Goal: Information Seeking & Learning: Find specific fact

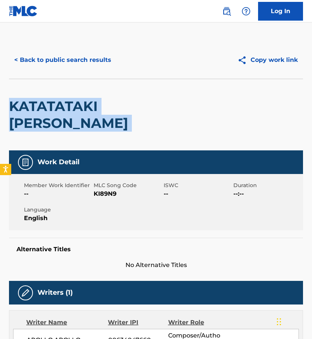
click at [75, 63] on button "< Back to public search results" at bounding box center [63, 60] width 108 height 19
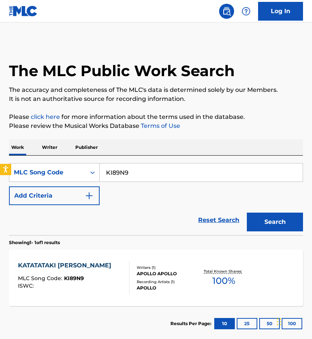
scroll to position [22, 0]
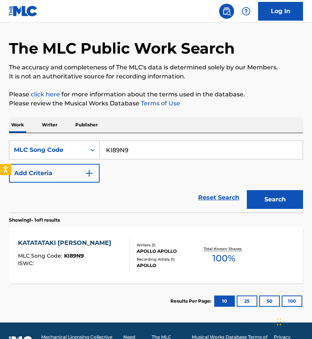
click at [233, 199] on link "Reset Search" at bounding box center [219, 197] width 49 height 16
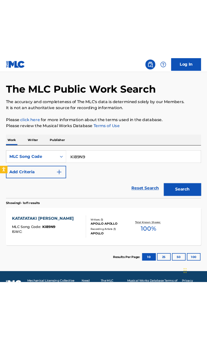
scroll to position [0, 0]
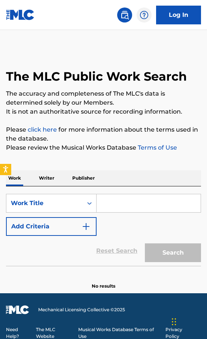
click at [51, 170] on p "Writer" at bounding box center [47, 178] width 20 height 16
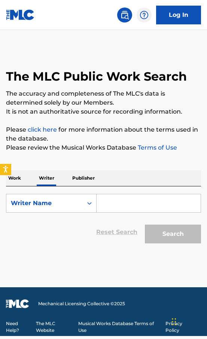
click at [113, 209] on input "Search Form" at bounding box center [149, 203] width 104 height 18
click at [23, 177] on div "Work Writer Publisher" at bounding box center [103, 178] width 195 height 16
click at [18, 178] on p "Work" at bounding box center [14, 178] width 17 height 16
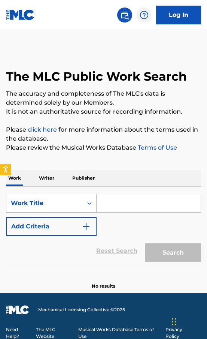
click at [37, 204] on div "Work Title" at bounding box center [44, 203] width 67 height 9
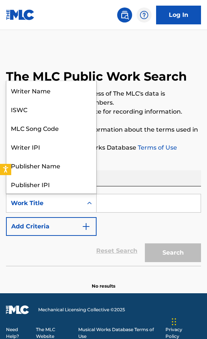
scroll to position [37, 0]
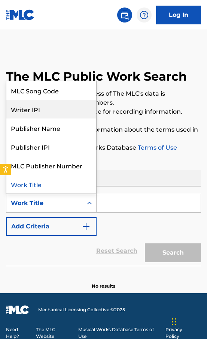
click at [55, 99] on div "MLC Song Code" at bounding box center [51, 90] width 90 height 19
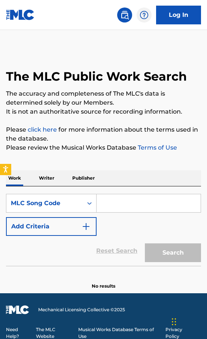
click at [119, 209] on input "Search Form" at bounding box center [149, 203] width 104 height 18
paste input "OE31KC"
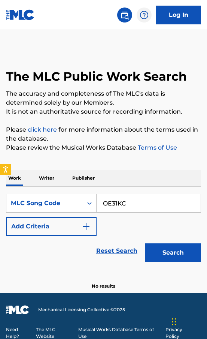
click at [145, 243] on button "Search" at bounding box center [173, 252] width 56 height 19
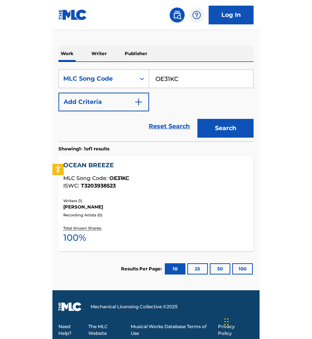
scroll to position [42, 0]
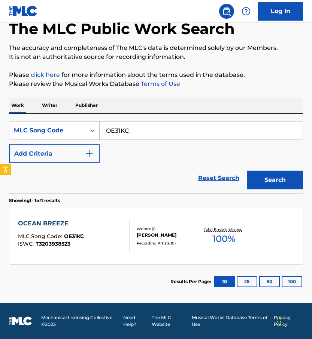
click at [132, 129] on input "OE31KC" at bounding box center [201, 130] width 203 height 18
paste input "M335Q"
type input "OM335Q"
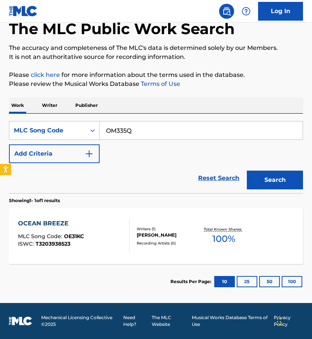
click at [247, 171] on button "Search" at bounding box center [275, 180] width 56 height 19
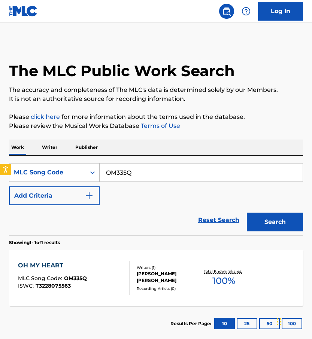
click at [183, 267] on div "OH MY HEART MLC Song Code : OM335Q ISWC : T3228075563 Writers ( 1 ) [PERSON_NAM…" at bounding box center [156, 278] width 294 height 56
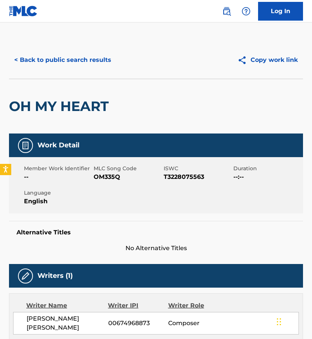
click at [62, 324] on span "[PERSON_NAME] [PERSON_NAME]" at bounding box center [68, 323] width 82 height 18
copy div "[PERSON_NAME] [PERSON_NAME]"
click at [87, 58] on button "< Back to public search results" at bounding box center [63, 60] width 108 height 19
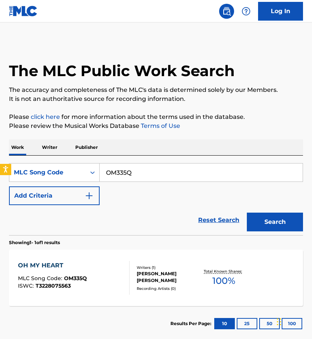
click at [135, 184] on div "SearchWithCriteria3caaee48-5bfb-48b4-ba5c-7ef4a26b6615 MLC Song Code OM335Q Add…" at bounding box center [156, 184] width 294 height 42
click at [132, 174] on input "OM335Q" at bounding box center [201, 172] width 203 height 18
paste input "E3W28"
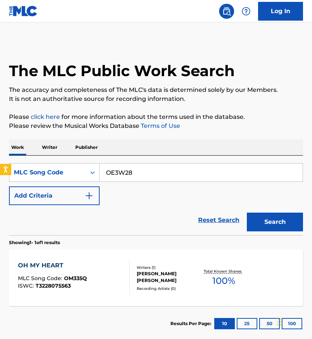
type input "OE3W28"
click at [247, 213] on button "Search" at bounding box center [275, 222] width 56 height 19
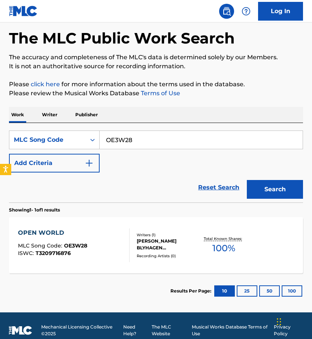
click at [151, 233] on div "Writers ( 1 )" at bounding box center [168, 235] width 63 height 6
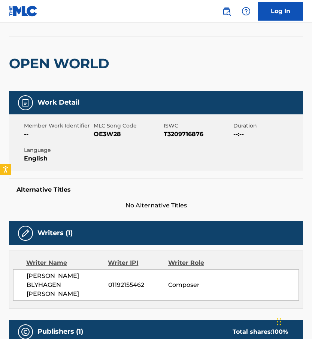
scroll to position [51, 0]
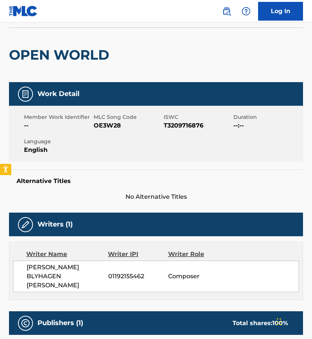
click at [48, 274] on span "[PERSON_NAME] BLYHAGEN [PERSON_NAME]" at bounding box center [68, 276] width 82 height 27
click at [51, 274] on span "[PERSON_NAME] BLYHAGEN [PERSON_NAME]" at bounding box center [68, 276] width 82 height 27
drag, startPoint x: 93, startPoint y: 274, endPoint x: 37, endPoint y: 270, distance: 56.1
click at [36, 271] on span "[PERSON_NAME] BLYHAGEN [PERSON_NAME]" at bounding box center [68, 276] width 82 height 27
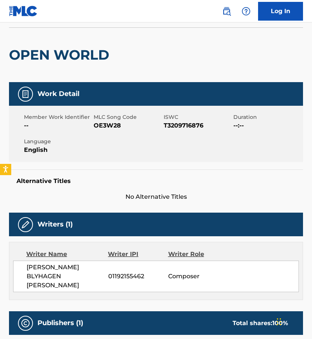
click at [84, 268] on span "[PERSON_NAME] BLYHAGEN [PERSON_NAME]" at bounding box center [68, 276] width 82 height 27
drag, startPoint x: 99, startPoint y: 279, endPoint x: 24, endPoint y: 267, distance: 76.4
click at [24, 267] on div "[PERSON_NAME] BLYHAGEN [PERSON_NAME] 01192155462 Composer" at bounding box center [156, 276] width 286 height 31
copy span "[PERSON_NAME] BLYHAGEN [PERSON_NAME]"
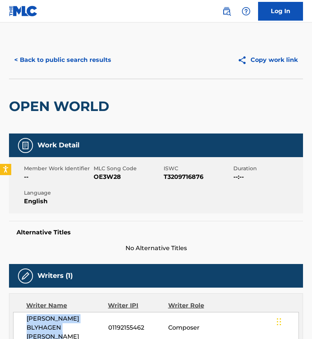
click at [41, 60] on button "< Back to public search results" at bounding box center [63, 60] width 108 height 19
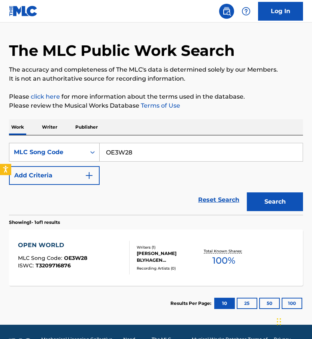
scroll to position [19, 0]
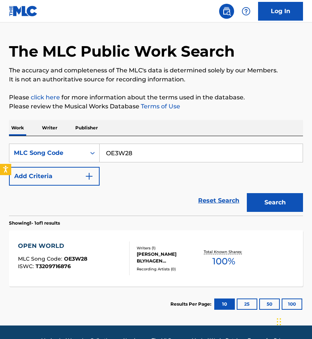
click at [137, 147] on input "OE3W28" at bounding box center [201, 153] width 203 height 18
click at [138, 148] on input "OE3W28" at bounding box center [201, 153] width 203 height 18
paste input "OE33IM"
paste input "Search Form"
click at [247, 193] on button "Search" at bounding box center [275, 202] width 56 height 19
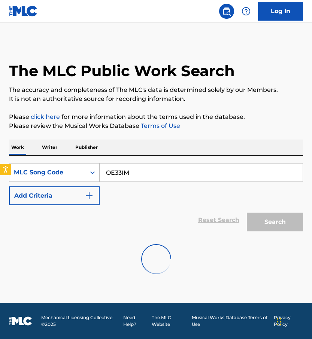
scroll to position [0, 0]
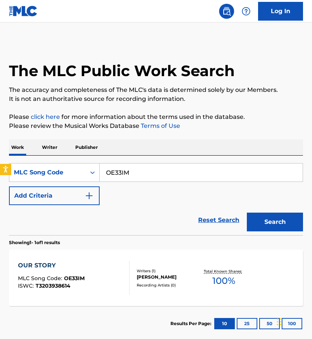
drag, startPoint x: 138, startPoint y: 148, endPoint x: 169, endPoint y: 149, distance: 31.1
click at [168, 147] on div "Work Writer Publisher" at bounding box center [156, 147] width 294 height 16
click at [169, 149] on div "Work Writer Publisher" at bounding box center [156, 147] width 294 height 16
click at [141, 169] on input "OE33IM" at bounding box center [201, 172] width 203 height 18
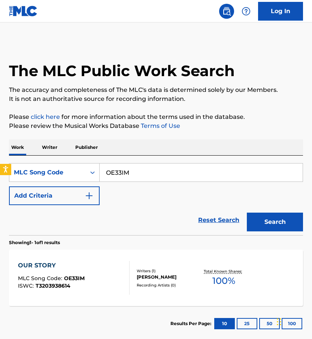
paste input "M6CI6"
type input "OM6CI6"
click at [247, 213] on button "Search" at bounding box center [275, 222] width 56 height 19
click at [142, 271] on div "[PERSON_NAME] [PERSON_NAME], ARCTIC MESS PUBLISHING" at bounding box center [168, 276] width 63 height 13
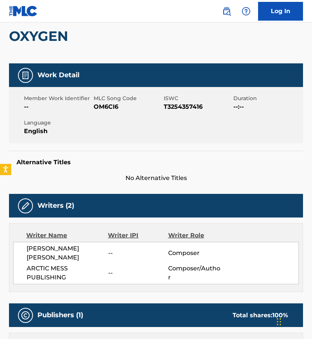
scroll to position [80, 0]
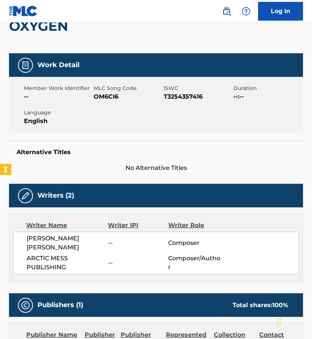
click at [49, 244] on span "[PERSON_NAME] [PERSON_NAME]" at bounding box center [68, 243] width 82 height 18
copy div "[PERSON_NAME] [PERSON_NAME]"
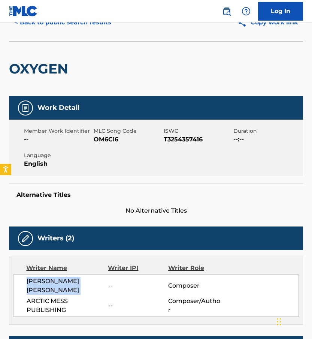
scroll to position [2, 0]
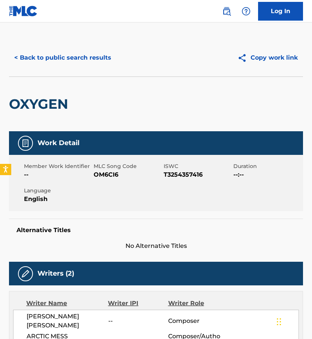
click at [87, 43] on div "< Back to public search results Copy work link" at bounding box center [156, 57] width 294 height 37
click at [87, 52] on button "< Back to public search results" at bounding box center [63, 57] width 108 height 19
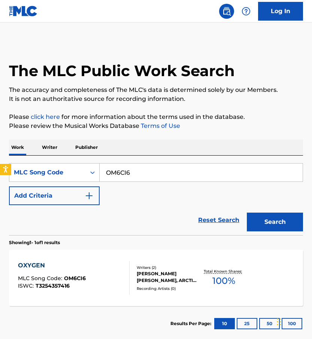
click at [163, 185] on div "SearchWithCriteria3caaee48-5bfb-48b4-ba5c-7ef4a26b6615 MLC Song Code OM6CI6 Add…" at bounding box center [156, 184] width 294 height 42
click at [162, 175] on input "OM6CI6" at bounding box center [201, 172] width 203 height 18
paste input "PJ0ZKF"
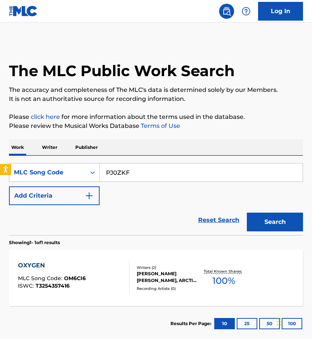
type input "PJ0ZKF"
click at [247, 213] on button "Search" at bounding box center [275, 222] width 56 height 19
click at [99, 265] on div "PARKING LOT MLC Song Code : PJ0ZKF ISWC : T3209715759" at bounding box center [74, 278] width 112 height 34
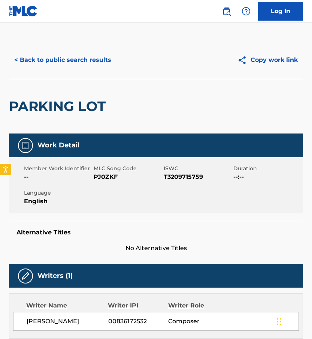
scroll to position [63, 0]
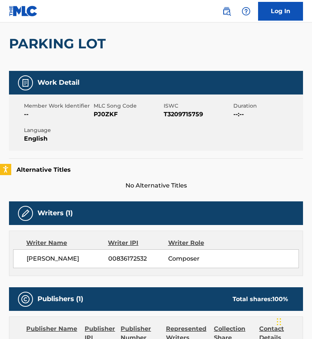
click at [40, 259] on span "[PERSON_NAME]" at bounding box center [68, 258] width 82 height 9
click at [39, 259] on span "[PERSON_NAME]" at bounding box center [68, 258] width 82 height 9
copy div "[PERSON_NAME]"
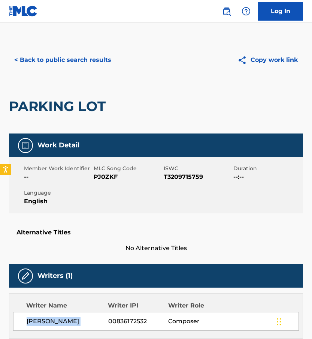
click at [50, 58] on button "< Back to public search results" at bounding box center [63, 60] width 108 height 19
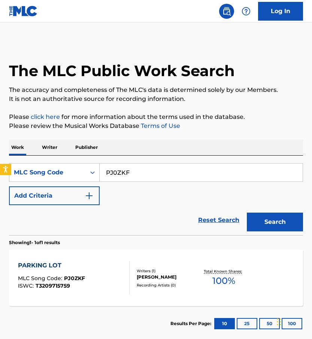
click at [145, 165] on input "PJ0ZKF" at bounding box center [201, 172] width 203 height 18
paste input "I8O5V"
click at [247, 213] on button "Search" at bounding box center [275, 222] width 56 height 19
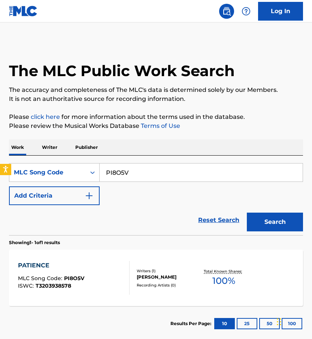
click at [117, 171] on input "PI8O5V" at bounding box center [201, 172] width 203 height 18
paste input "J07JO"
type input "PJ07JO"
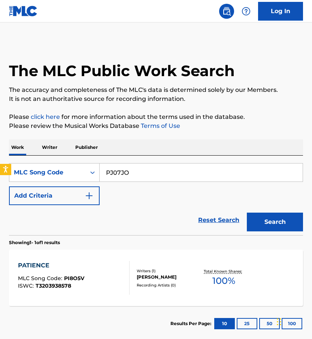
click at [247, 213] on button "Search" at bounding box center [275, 222] width 56 height 19
click at [103, 266] on div "PEACEFUL MIND MLC Song Code : PJ07JO ISWC : T3179251453" at bounding box center [74, 278] width 112 height 34
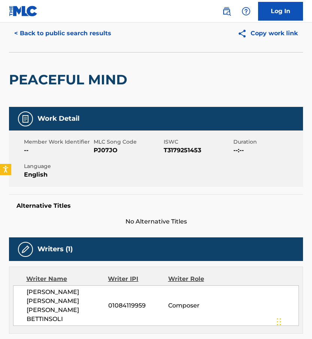
scroll to position [29, 0]
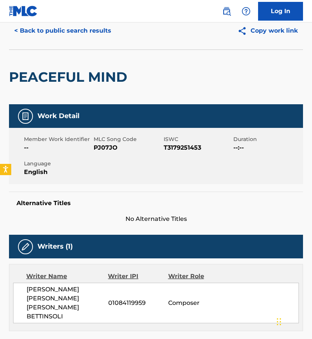
click at [41, 292] on span "[PERSON_NAME] [PERSON_NAME] [PERSON_NAME] BETTINSOLI" at bounding box center [68, 303] width 82 height 36
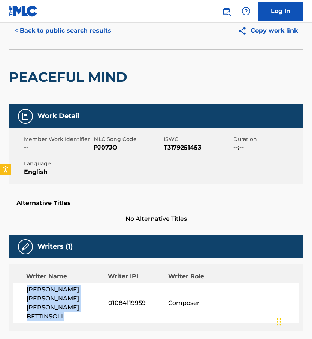
click at [41, 292] on span "[PERSON_NAME] [PERSON_NAME] [PERSON_NAME] BETTINSOLI" at bounding box center [68, 303] width 82 height 36
copy div "[PERSON_NAME] [PERSON_NAME] [PERSON_NAME] BETTINSOLI"
click at [101, 31] on button "< Back to public search results" at bounding box center [63, 30] width 108 height 19
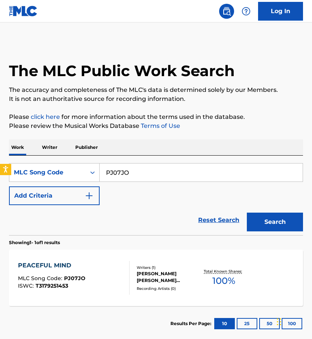
click at [146, 178] on input "PJ07JO" at bounding box center [201, 172] width 203 height 18
click at [146, 177] on input "PJ07JO" at bounding box center [201, 172] width 203 height 18
paste input "N1D30"
click at [247, 213] on button "Search" at bounding box center [275, 222] width 56 height 19
click at [157, 178] on input "PN1D30" at bounding box center [201, 172] width 203 height 18
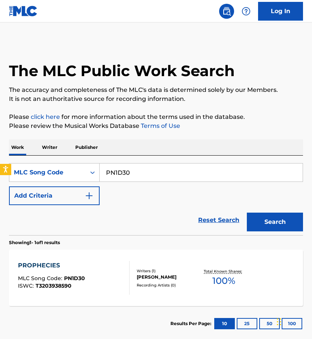
click at [157, 178] on input "PN1D30" at bounding box center [201, 172] width 203 height 18
paste input "QP56OF"
type input "QP56OF"
click at [247, 213] on button "Search" at bounding box center [275, 222] width 56 height 19
click at [117, 279] on div "QUE PASA MLC Song Code : QP56OF ISWC : T3259441566" at bounding box center [74, 278] width 112 height 34
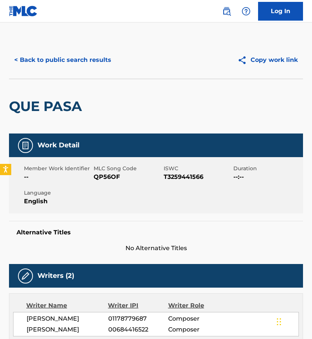
scroll to position [47, 0]
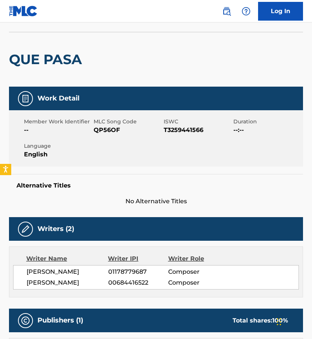
click at [37, 270] on span "[PERSON_NAME]" at bounding box center [68, 271] width 82 height 9
copy div "[PERSON_NAME]"
click at [55, 280] on span "[PERSON_NAME]" at bounding box center [68, 282] width 82 height 9
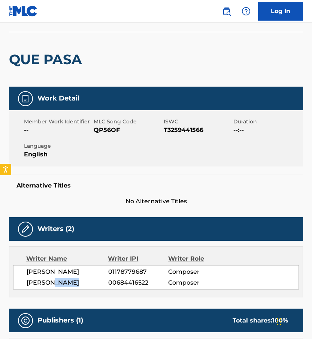
click at [54, 281] on span "[PERSON_NAME]" at bounding box center [68, 282] width 82 height 9
copy div "[PERSON_NAME]"
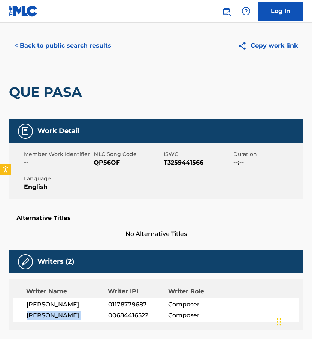
scroll to position [0, 0]
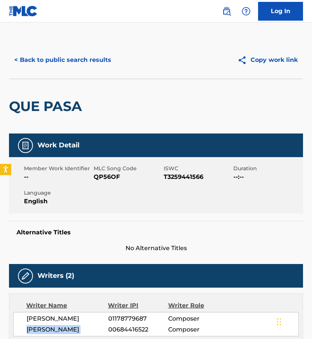
click at [92, 60] on button "< Back to public search results" at bounding box center [63, 60] width 108 height 19
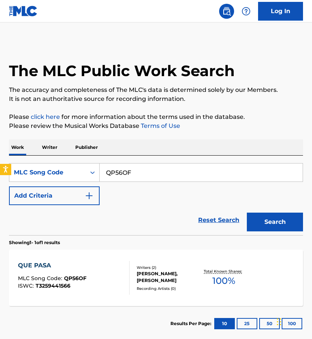
click at [147, 173] on input "QP56OF" at bounding box center [201, 172] width 203 height 18
paste input "RB7F5N"
type input "RB7F5N"
click at [247, 213] on button "Search" at bounding box center [275, 222] width 56 height 19
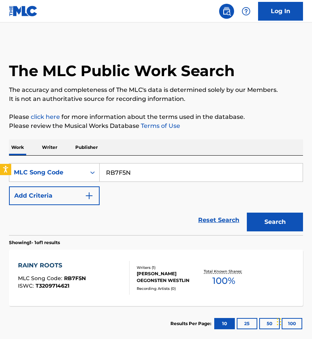
scroll to position [37, 0]
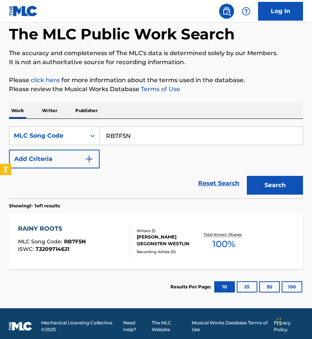
click at [128, 225] on div at bounding box center [126, 241] width 6 height 34
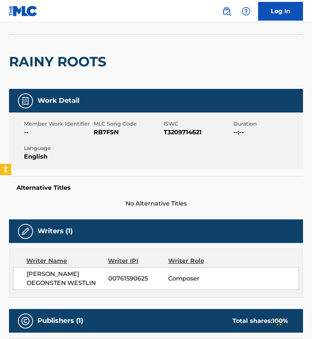
scroll to position [74, 0]
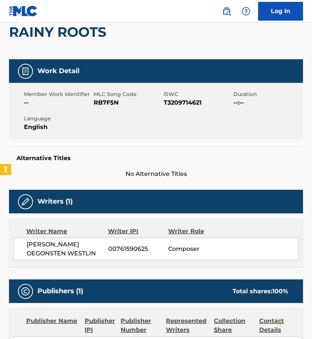
click at [48, 244] on span "[PERSON_NAME] OEGONSTEN WESTLIN" at bounding box center [68, 249] width 82 height 18
click at [49, 244] on span "[PERSON_NAME] OEGONSTEN WESTLIN" at bounding box center [68, 249] width 82 height 18
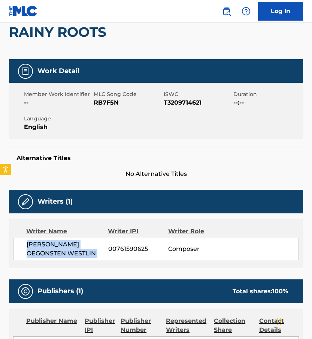
copy div "[PERSON_NAME] OEGONSTEN WESTLIN"
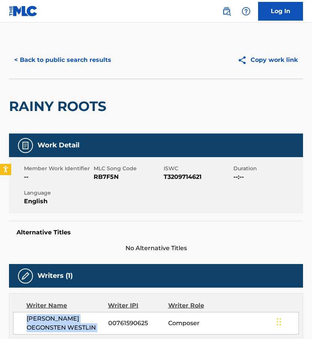
click at [51, 58] on button "< Back to public search results" at bounding box center [63, 60] width 108 height 19
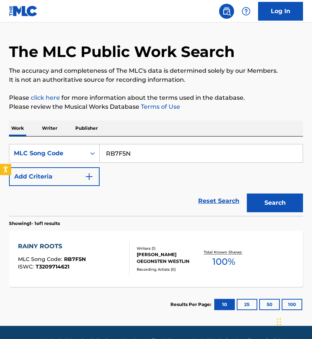
scroll to position [18, 0]
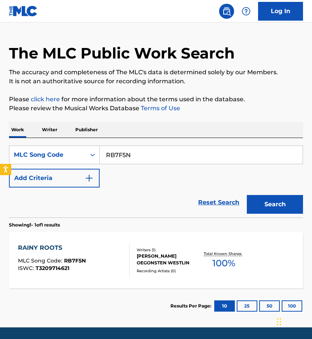
click at [151, 148] on input "RB7F5N" at bounding box center [201, 155] width 203 height 18
paste input "N94XD"
type input "RN94XD"
click at [247, 195] on button "Search" at bounding box center [275, 204] width 56 height 19
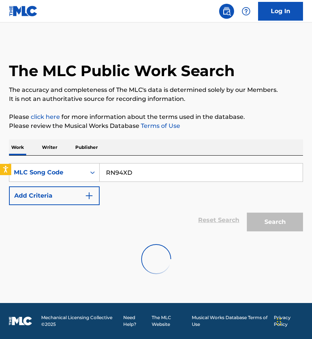
scroll to position [0, 0]
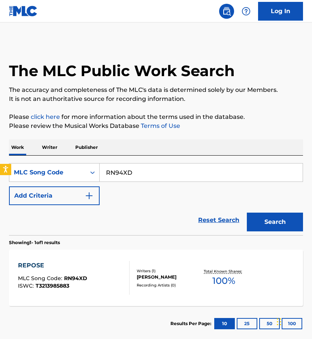
click at [136, 286] on div "Writers ( 1 ) [PERSON_NAME] Recording Artists ( 0 )" at bounding box center [165, 278] width 70 height 20
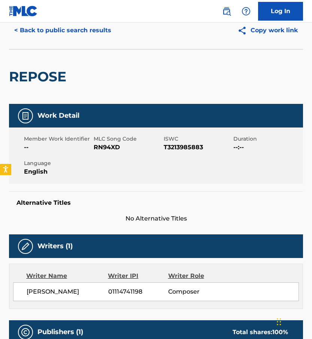
scroll to position [37, 0]
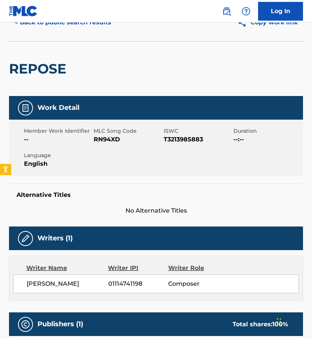
click at [38, 288] on span "[PERSON_NAME]" at bounding box center [68, 283] width 82 height 9
copy div "[PERSON_NAME]"
click at [75, 48] on div "REPOSE" at bounding box center [156, 68] width 294 height 55
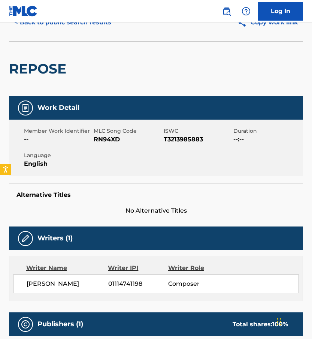
scroll to position [19, 0]
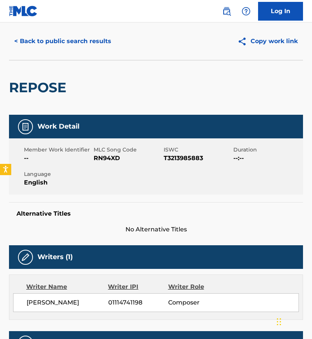
click at [76, 37] on button "< Back to public search results" at bounding box center [63, 41] width 108 height 19
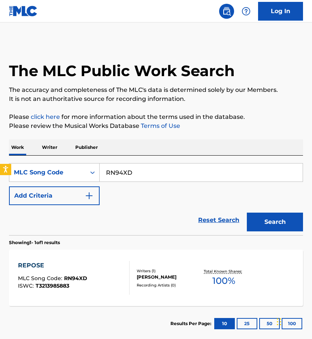
click at [132, 167] on input "RN94XD" at bounding box center [201, 172] width 203 height 18
paste input "B72KY"
type input "RB72KY"
click at [247, 213] on button "Search" at bounding box center [275, 222] width 56 height 19
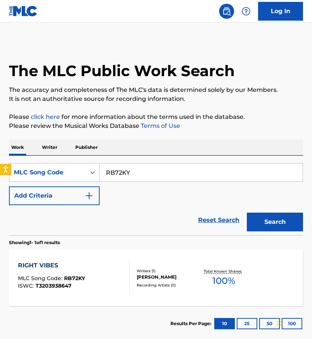
click at [83, 291] on div "RIGHT VIBES MLC Song Code : RB72KY ISWC : T3203938647" at bounding box center [51, 278] width 67 height 34
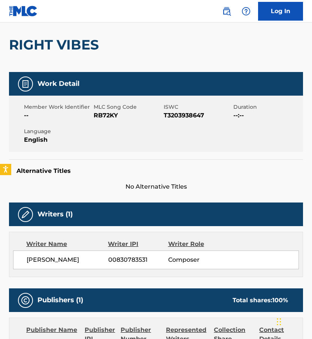
scroll to position [82, 0]
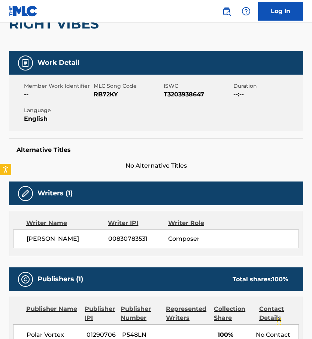
click at [59, 241] on span "[PERSON_NAME]" at bounding box center [68, 238] width 82 height 9
copy span "BERGSTROEM"
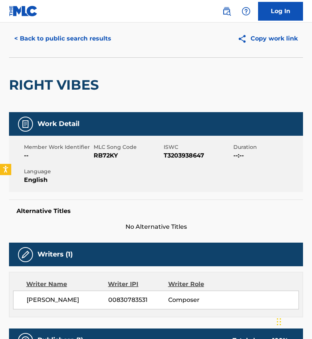
scroll to position [10, 0]
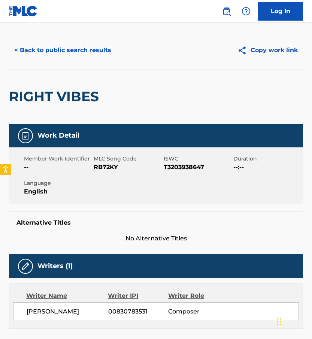
click at [68, 52] on button "< Back to public search results" at bounding box center [63, 50] width 108 height 19
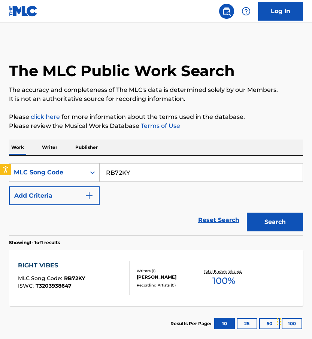
click at [147, 176] on input "RB72KY" at bounding box center [201, 172] width 203 height 18
paste input "O2OVI"
type input "RO2OVI"
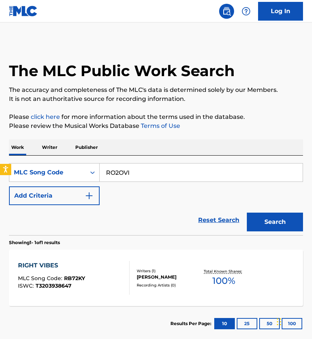
click at [247, 213] on button "Search" at bounding box center [275, 222] width 56 height 19
click at [100, 280] on div "RISING SUN MLC Song Code : RO2OVI ISWC : T3262514676" at bounding box center [74, 278] width 112 height 34
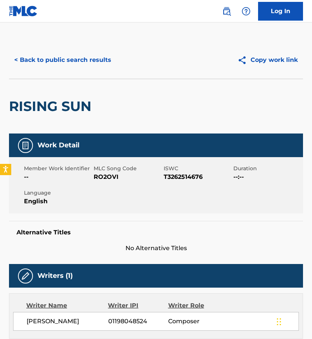
scroll to position [20, 0]
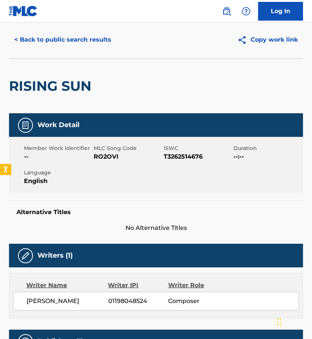
click at [48, 301] on span "[PERSON_NAME]" at bounding box center [68, 301] width 82 height 9
click at [90, 45] on button "< Back to public search results" at bounding box center [63, 39] width 108 height 19
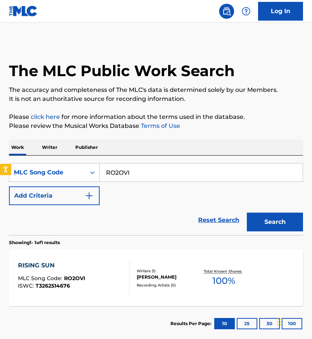
click at [133, 178] on input "RO2OVI" at bounding box center [201, 172] width 203 height 18
paste input "N940Z"
type input "RN940Z"
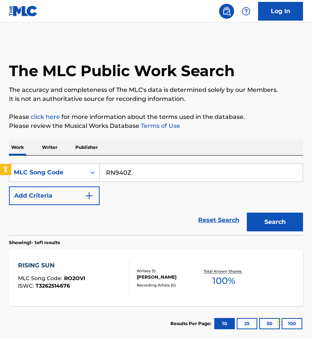
click at [247, 213] on button "Search" at bounding box center [275, 222] width 56 height 19
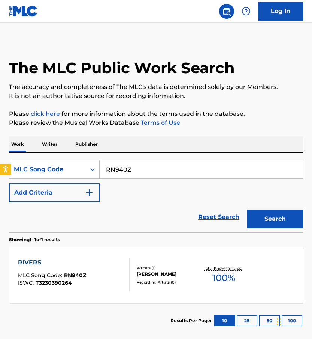
scroll to position [6, 0]
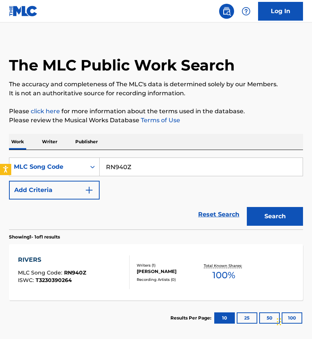
click at [108, 264] on div "RIVERS MLC Song Code : RN940Z ISWC : T3230390264" at bounding box center [74, 272] width 112 height 34
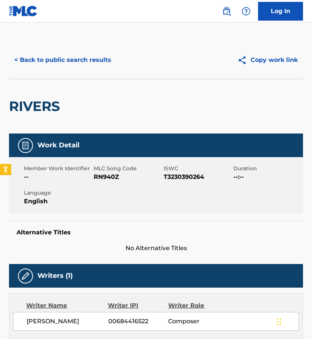
scroll to position [127, 0]
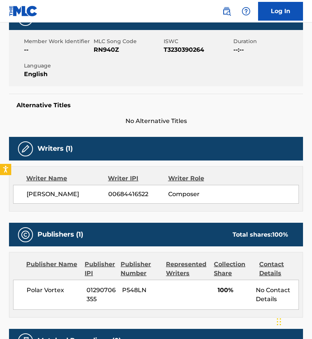
click at [49, 182] on div "Writer Name" at bounding box center [67, 178] width 82 height 9
click at [49, 190] on span "[PERSON_NAME]" at bounding box center [68, 194] width 82 height 9
click at [49, 191] on span "[PERSON_NAME]" at bounding box center [68, 194] width 82 height 9
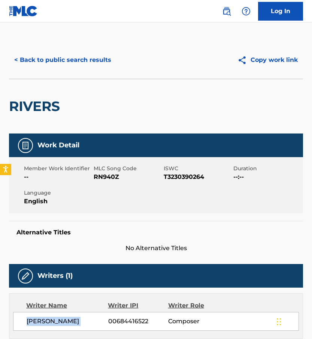
click at [53, 51] on button "< Back to public search results" at bounding box center [63, 60] width 108 height 19
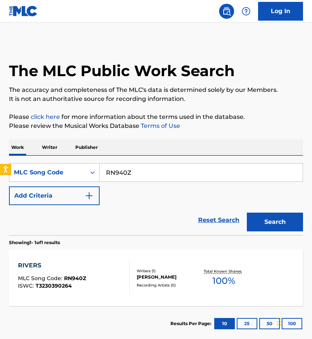
scroll to position [6, 0]
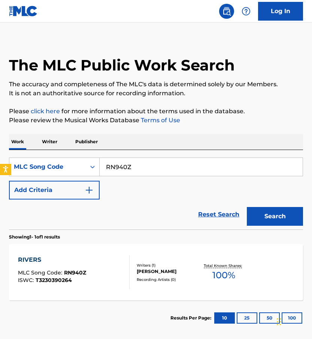
click at [144, 155] on div "SearchWithCriteria3caaee48-5bfb-48b4-ba5c-7ef4a26b6615 MLC Song Code RN940Z Add…" at bounding box center [156, 189] width 294 height 79
click at [144, 156] on div "SearchWithCriteria3caaee48-5bfb-48b4-ba5c-7ef4a26b6615 MLC Song Code RN940Z Add…" at bounding box center [156, 189] width 294 height 79
click at [139, 164] on input "RN940Z" at bounding box center [201, 167] width 203 height 18
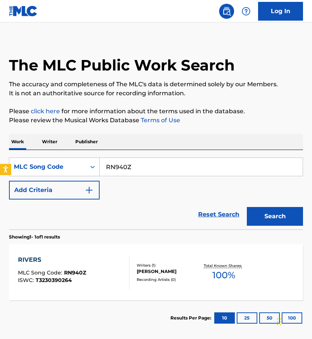
paste input "B79YQ"
type input "RB79YQ"
click at [247, 207] on button "Search" at bounding box center [275, 216] width 56 height 19
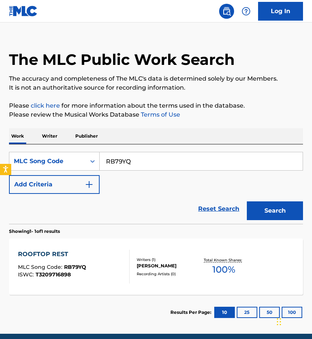
scroll to position [15, 0]
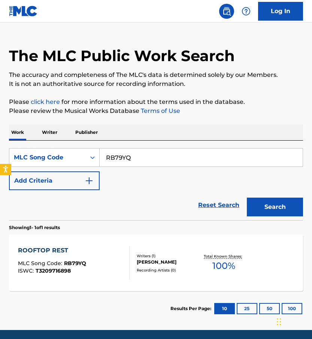
click at [121, 273] on div "ROOFTOP REST MLC Song Code : RB79YQ ISWC : T3209716898" at bounding box center [74, 263] width 112 height 34
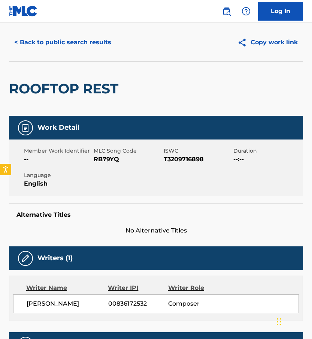
scroll to position [21, 0]
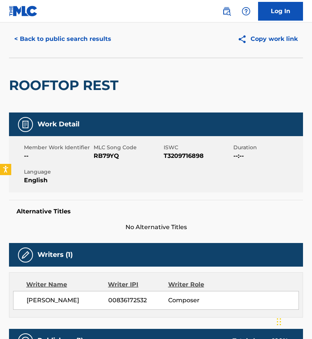
click at [48, 302] on span "[PERSON_NAME]" at bounding box center [68, 300] width 82 height 9
click at [68, 45] on button "< Back to public search results" at bounding box center [63, 39] width 108 height 19
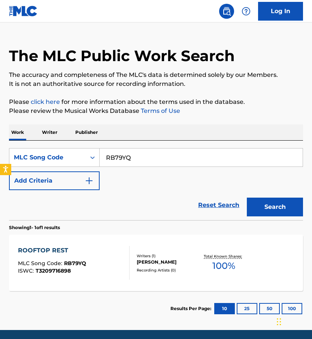
click at [138, 163] on input "RB79YQ" at bounding box center [201, 157] width 203 height 18
paste input "O215R"
type input "RO215R"
click at [247, 198] on button "Search" at bounding box center [275, 207] width 56 height 19
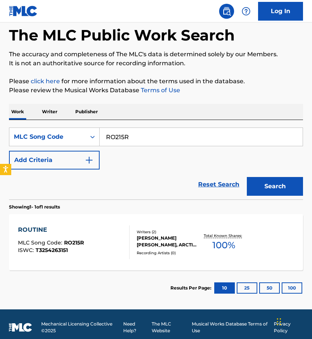
scroll to position [42, 0]
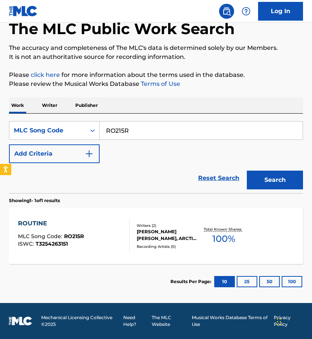
click at [131, 228] on div "Writers ( 2 ) [PERSON_NAME] [PERSON_NAME], ARCTIC MESS PUBLISHING Recording Art…" at bounding box center [165, 236] width 70 height 27
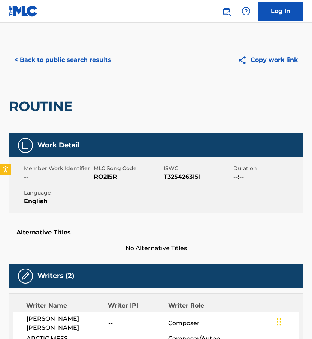
scroll to position [120, 0]
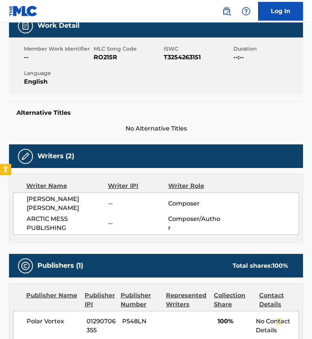
click at [42, 201] on span "[PERSON_NAME] [PERSON_NAME]" at bounding box center [68, 204] width 82 height 18
click at [87, 202] on span "[PERSON_NAME] [PERSON_NAME]" at bounding box center [68, 204] width 82 height 18
drag, startPoint x: 55, startPoint y: 209, endPoint x: 14, endPoint y: 193, distance: 43.3
click at [14, 193] on div "[PERSON_NAME] [PERSON_NAME] -- Composer ARCTIC MESS PUBLISHING -- Composer/Auth…" at bounding box center [156, 213] width 286 height 42
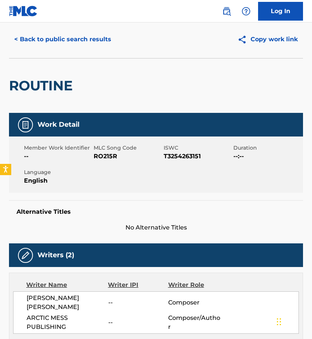
scroll to position [0, 0]
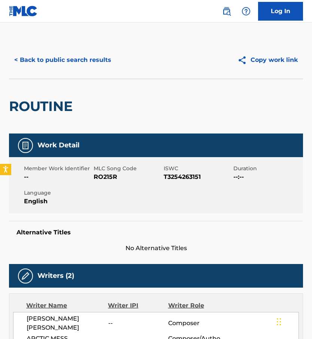
click at [73, 82] on div "ROUTINE" at bounding box center [42, 106] width 67 height 54
click at [73, 64] on button "< Back to public search results" at bounding box center [63, 60] width 108 height 19
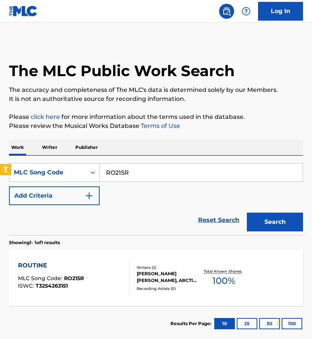
scroll to position [22, 0]
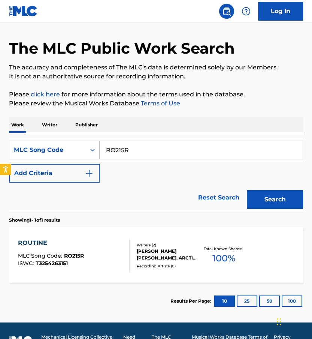
click at [123, 151] on input "RO215R" at bounding box center [201, 150] width 203 height 18
paste input "SI7B2J"
type input "SI7B2J"
click at [247, 190] on button "Search" at bounding box center [275, 199] width 56 height 19
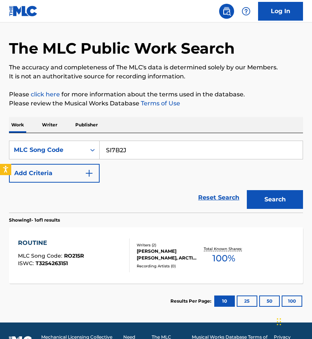
scroll to position [0, 0]
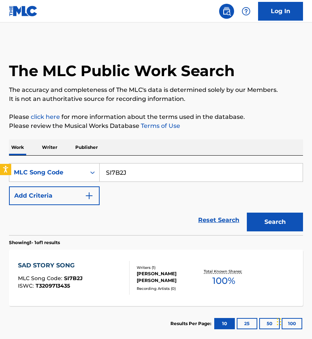
click at [103, 279] on div "SAD STORY SONG MLC Song Code : SI7B2J ISWC : T3209713435" at bounding box center [74, 278] width 112 height 34
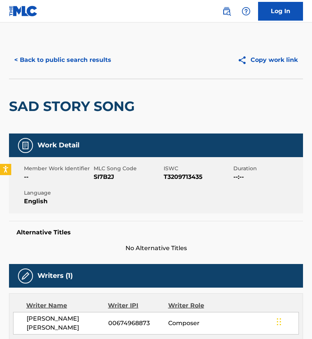
scroll to position [31, 0]
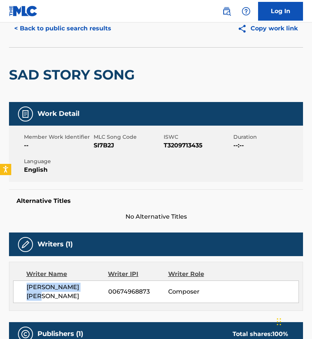
drag, startPoint x: 102, startPoint y: 290, endPoint x: 18, endPoint y: 288, distance: 84.8
click at [17, 288] on div "[PERSON_NAME] [PERSON_NAME] 00674968873 Composer" at bounding box center [156, 291] width 286 height 22
click at [70, 27] on button "< Back to public search results" at bounding box center [63, 28] width 108 height 19
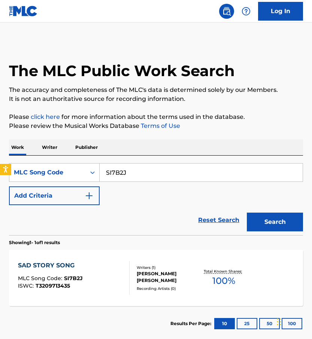
click at [146, 176] on input "SI7B2J" at bounding box center [201, 172] width 203 height 18
paste input "89FC"
type input "S89FCJ"
click at [247, 213] on button "Search" at bounding box center [275, 222] width 56 height 19
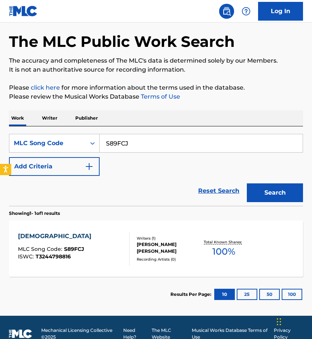
scroll to position [31, 0]
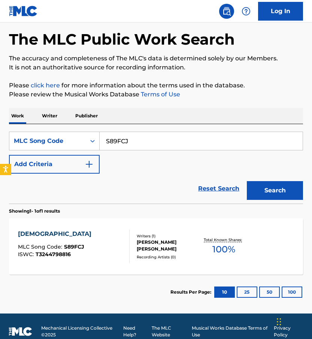
click at [138, 260] on div "SANCTUM MLC Song Code : S89FCJ ISWC : T3244798816 Writers ( 1 ) [PERSON_NAME] […" at bounding box center [156, 246] width 294 height 56
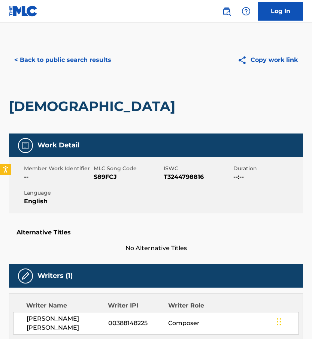
scroll to position [11, 0]
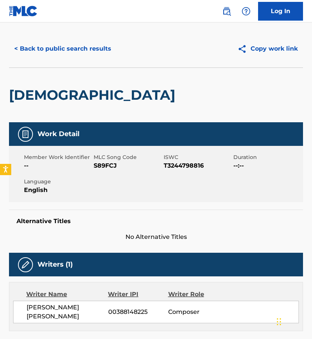
click at [59, 309] on span "[PERSON_NAME] [PERSON_NAME]" at bounding box center [68, 312] width 82 height 18
click at [55, 45] on button "< Back to public search results" at bounding box center [63, 48] width 108 height 19
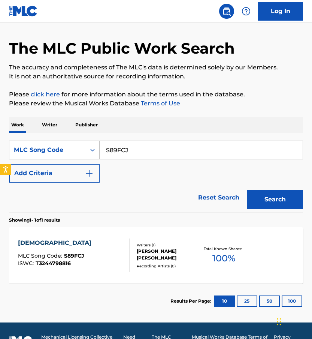
click at [130, 145] on input "S89FCJ" at bounding box center [201, 150] width 203 height 18
paste input "712BE"
type input "S712BE"
click at [247, 190] on button "Search" at bounding box center [275, 199] width 56 height 19
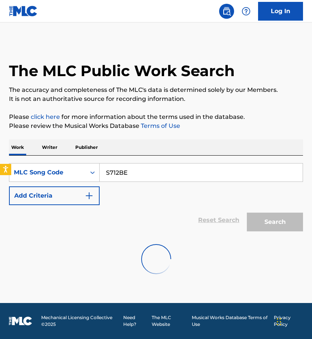
scroll to position [0, 0]
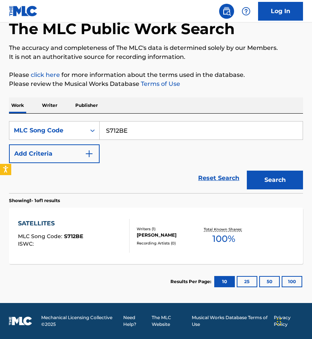
click at [117, 226] on div "SATELLITES MLC Song Code : S712BE ISWC :" at bounding box center [74, 236] width 112 height 34
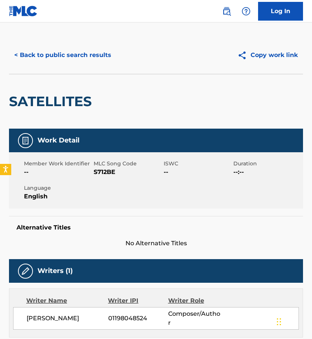
scroll to position [50, 0]
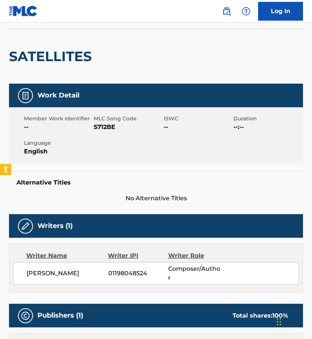
click at [45, 269] on span "[PERSON_NAME]" at bounding box center [68, 273] width 82 height 9
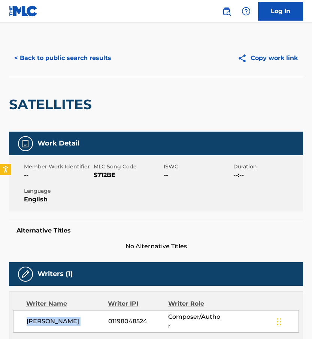
scroll to position [1, 0]
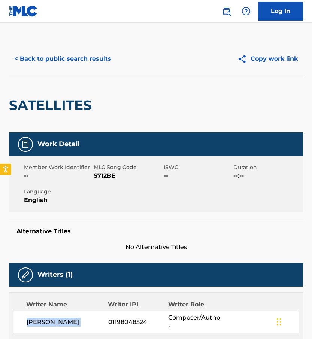
click at [63, 60] on button "< Back to public search results" at bounding box center [63, 58] width 108 height 19
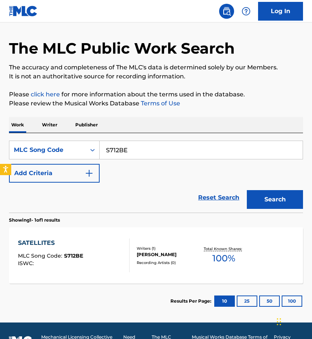
click at [135, 159] on div "SearchWithCriteria3caaee48-5bfb-48b4-ba5c-7ef4a26b6615 MLC Song Code S712BE Add…" at bounding box center [156, 162] width 294 height 42
click at [131, 150] on input "S712BE" at bounding box center [201, 150] width 203 height 18
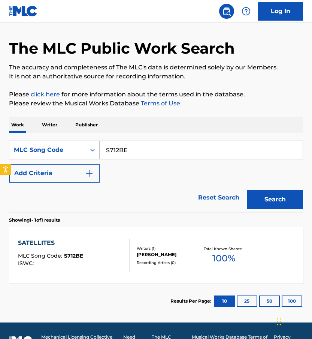
paste input "I6ATC"
type input "SI6ATC"
click at [247, 190] on button "Search" at bounding box center [275, 199] width 56 height 19
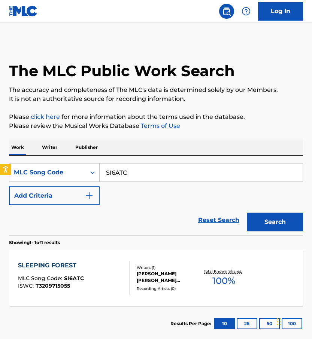
click at [138, 270] on div "Writers ( 1 )" at bounding box center [168, 268] width 63 height 6
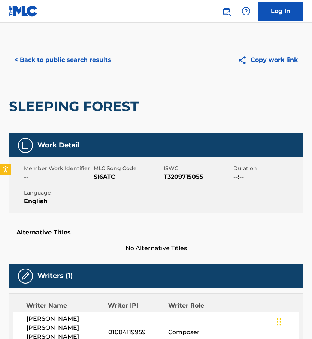
click at [53, 322] on span "[PERSON_NAME] [PERSON_NAME] [PERSON_NAME] BETTINSOLI" at bounding box center [68, 332] width 82 height 36
click at [53, 323] on span "[PERSON_NAME] [PERSON_NAME] [PERSON_NAME] BETTINSOLI" at bounding box center [68, 332] width 82 height 36
click at [95, 62] on button "< Back to public search results" at bounding box center [63, 60] width 108 height 19
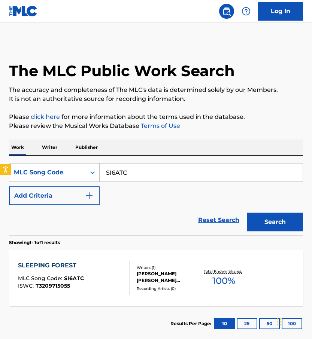
click at [148, 187] on div "SearchWithCriteria3caaee48-5bfb-48b4-ba5c-7ef4a26b6615 MLC Song Code SI6ATC Add…" at bounding box center [156, 184] width 294 height 42
click at [148, 181] on input "SI6ATC" at bounding box center [201, 172] width 203 height 18
paste input "1PPG"
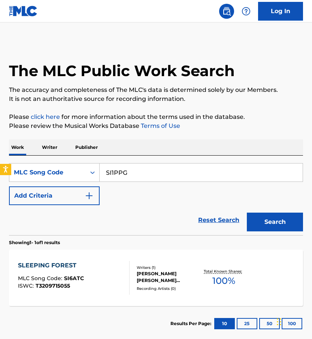
type input "SI1PPG"
click at [247, 213] on button "Search" at bounding box center [275, 222] width 56 height 19
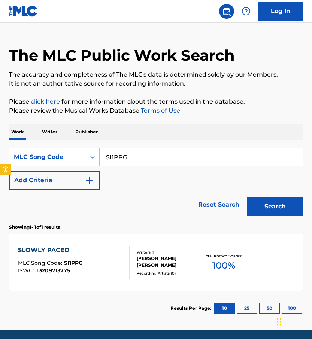
click at [142, 250] on div "SLOWLY PACED MLC Song Code : SI1PPG ISWC : T3209713775 Writers ( 1 ) [PERSON_NA…" at bounding box center [156, 262] width 294 height 56
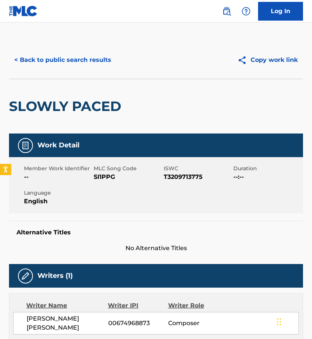
click at [48, 322] on span "[PERSON_NAME] [PERSON_NAME]" at bounding box center [68, 323] width 82 height 18
click at [86, 322] on span "[PERSON_NAME] [PERSON_NAME]" at bounding box center [68, 323] width 82 height 18
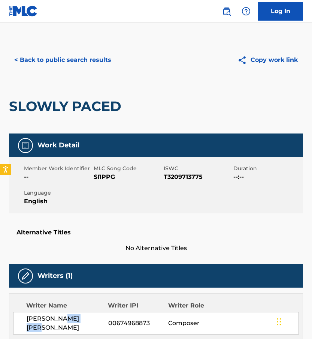
click at [76, 60] on button "< Back to public search results" at bounding box center [63, 60] width 108 height 19
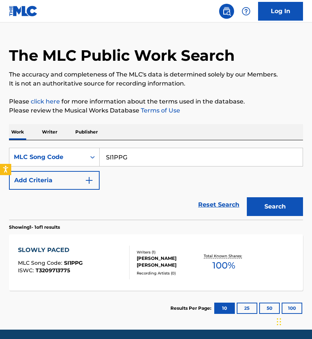
click at [114, 159] on input "SI1PPG" at bounding box center [201, 157] width 203 height 18
paste input "89TMQ"
type input "S89TMQ"
click at [247, 197] on button "Search" at bounding box center [275, 206] width 56 height 19
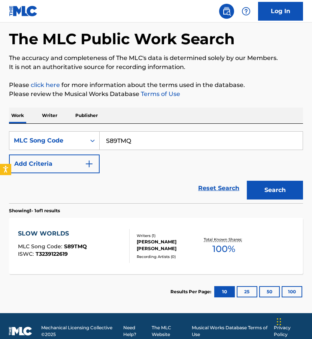
scroll to position [33, 0]
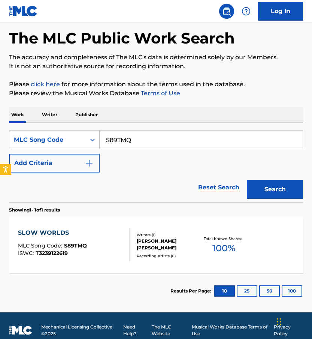
click at [110, 237] on div "SLOW WORLDS MLC Song Code : S89TMQ ISWC : T3239122619" at bounding box center [74, 245] width 112 height 34
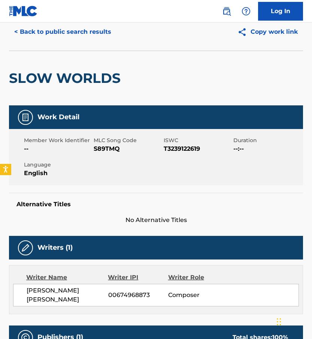
scroll to position [80, 0]
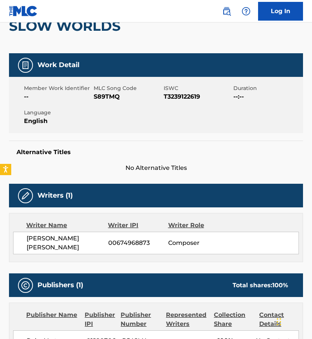
click at [87, 240] on span "[PERSON_NAME] [PERSON_NAME]" at bounding box center [68, 243] width 82 height 18
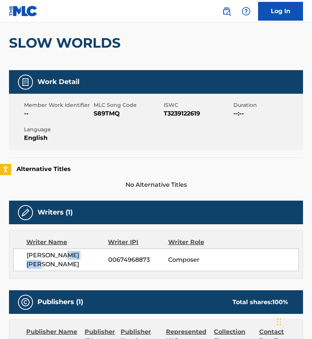
scroll to position [52, 0]
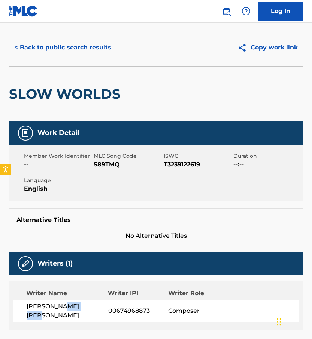
click at [88, 51] on button "< Back to public search results" at bounding box center [63, 47] width 108 height 19
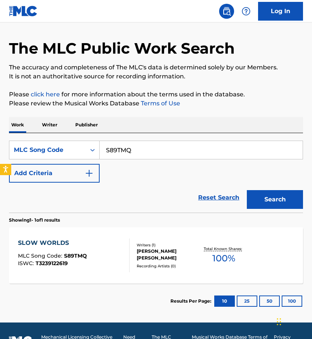
click at [116, 148] on input "S89TMQ" at bounding box center [201, 150] width 203 height 18
click at [117, 148] on input "S89TMQ" at bounding box center [201, 150] width 203 height 18
paste input "GOLDKUHL"
click at [247, 190] on button "Search" at bounding box center [275, 199] width 56 height 19
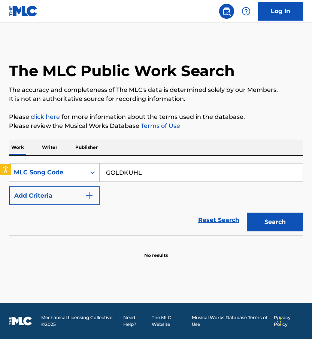
click at [130, 181] on div "GOLDKUHL" at bounding box center [202, 172] width 204 height 19
click at [130, 175] on input "GOLDKUHL" at bounding box center [201, 172] width 203 height 18
paste input "S94OEI"
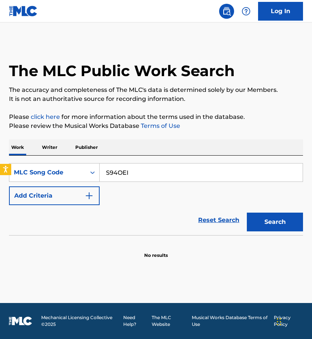
type input "S94OEI"
click at [247, 213] on button "Search" at bounding box center [275, 222] width 56 height 19
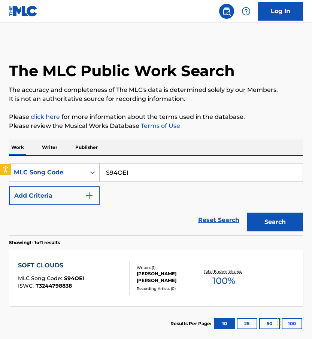
click at [125, 274] on div at bounding box center [126, 278] width 6 height 34
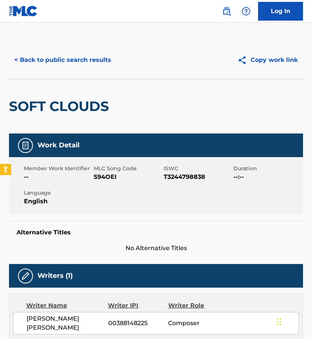
scroll to position [65, 0]
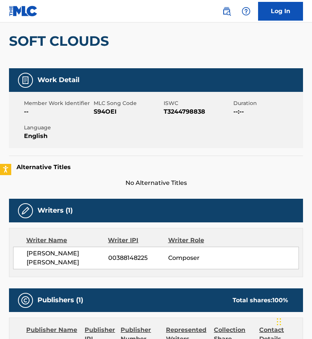
click at [33, 260] on span "[PERSON_NAME] [PERSON_NAME]" at bounding box center [68, 258] width 82 height 18
click at [33, 259] on span "[PERSON_NAME] [PERSON_NAME]" at bounding box center [68, 258] width 82 height 18
click at [39, 261] on span "[PERSON_NAME] [PERSON_NAME]" at bounding box center [68, 258] width 82 height 18
click at [37, 261] on span "[PERSON_NAME] [PERSON_NAME]" at bounding box center [68, 258] width 82 height 18
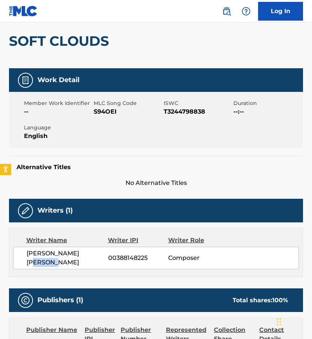
click at [37, 261] on span "[PERSON_NAME] [PERSON_NAME]" at bounding box center [68, 258] width 82 height 18
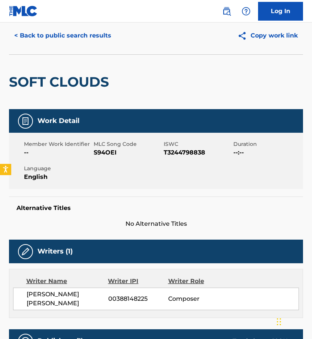
click at [85, 37] on button "< Back to public search results" at bounding box center [63, 35] width 108 height 19
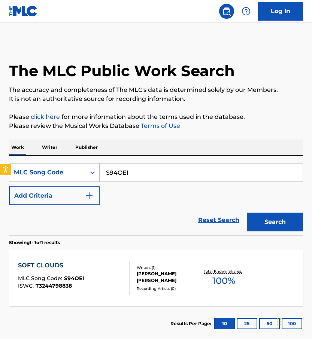
click at [144, 273] on div "[PERSON_NAME] [PERSON_NAME]" at bounding box center [168, 276] width 63 height 13
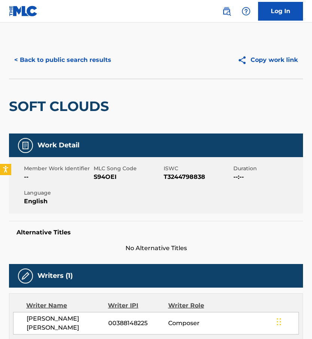
click at [96, 53] on button "< Back to public search results" at bounding box center [63, 60] width 108 height 19
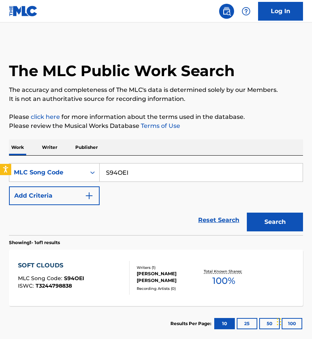
click at [136, 173] on input "S94OEI" at bounding box center [201, 172] width 203 height 18
click at [135, 173] on input "S94OEI" at bounding box center [201, 172] width 203 height 18
paste input "68C3W"
type input "S68C3W"
click at [247, 213] on button "Search" at bounding box center [275, 222] width 56 height 19
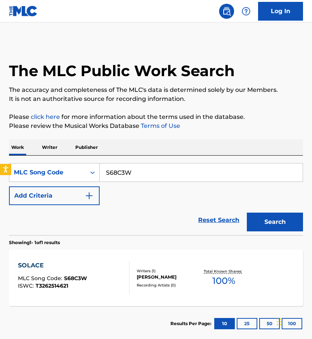
click at [111, 273] on div "SOLACE MLC Song Code : S68C3W ISWC : T3262514621" at bounding box center [74, 278] width 112 height 34
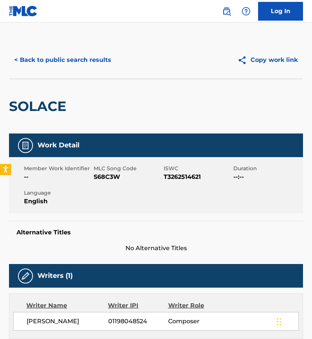
click at [110, 175] on span "S68C3W" at bounding box center [128, 176] width 68 height 9
click at [58, 317] on span "[PERSON_NAME]" at bounding box center [68, 321] width 82 height 9
click at [57, 316] on div "[PERSON_NAME] 01198048524 Composer" at bounding box center [156, 321] width 286 height 19
click at [56, 316] on div "[PERSON_NAME] 01198048524 Composer" at bounding box center [156, 321] width 286 height 19
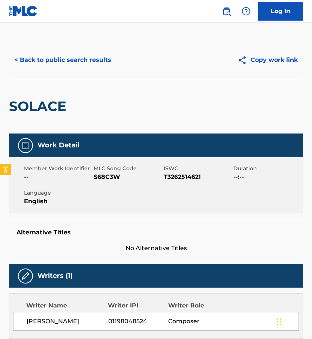
click at [62, 319] on span "[PERSON_NAME]" at bounding box center [68, 321] width 82 height 9
click at [62, 320] on span "[PERSON_NAME]" at bounding box center [68, 321] width 82 height 9
click at [64, 60] on button "< Back to public search results" at bounding box center [63, 60] width 108 height 19
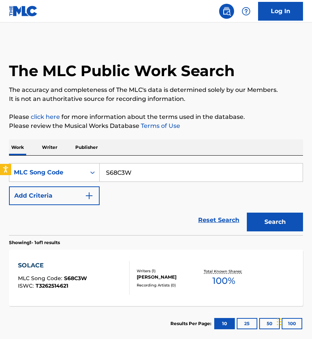
click at [117, 172] on input "S68C3W" at bounding box center [201, 172] width 203 height 18
paste input "96IPA"
type input "S96IPA"
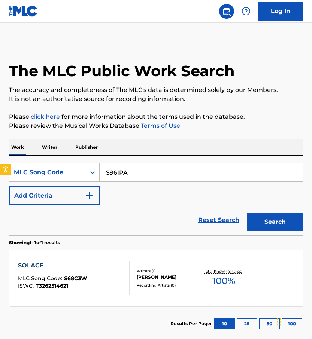
click at [247, 213] on button "Search" at bounding box center [275, 222] width 56 height 19
click at [94, 263] on div "SOLICE MLC Song Code : S96IPA ISWC : T3237597450" at bounding box center [74, 278] width 112 height 34
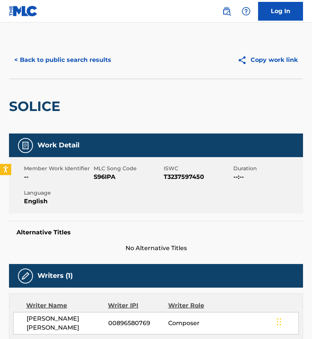
click at [39, 321] on span "[PERSON_NAME] [PERSON_NAME]" at bounding box center [68, 323] width 82 height 18
drag, startPoint x: 45, startPoint y: 327, endPoint x: 25, endPoint y: 316, distance: 22.5
click at [25, 316] on div "[PERSON_NAME] [PERSON_NAME] 00896580769 Composer" at bounding box center [156, 323] width 286 height 22
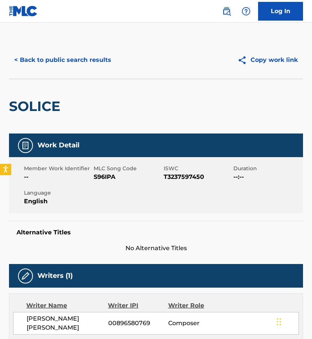
click at [40, 321] on span "[PERSON_NAME] [PERSON_NAME]" at bounding box center [68, 323] width 82 height 18
drag, startPoint x: 56, startPoint y: 329, endPoint x: 21, endPoint y: 318, distance: 36.6
click at [21, 318] on div "[PERSON_NAME] [PERSON_NAME] 00896580769 Composer" at bounding box center [156, 323] width 286 height 22
click at [86, 63] on button "< Back to public search results" at bounding box center [63, 60] width 108 height 19
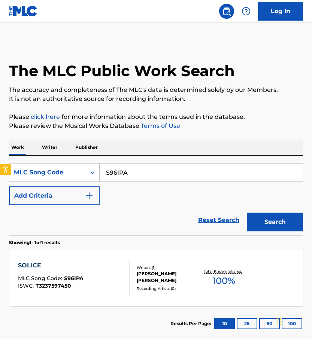
click at [135, 172] on input "S96IPA" at bounding box center [201, 172] width 203 height 18
click at [135, 171] on input "S96IPA" at bounding box center [201, 172] width 203 height 18
paste input "I49IP"
type input "SI49IP"
click at [247, 213] on button "Search" at bounding box center [275, 222] width 56 height 19
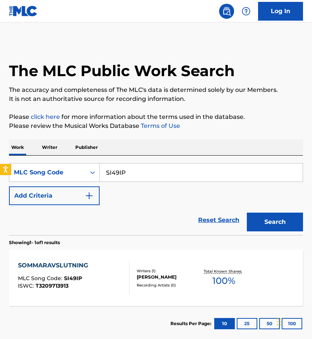
click at [110, 282] on div "SOMMARAVSLUTNING MLC Song Code : SI49IP ISWC : T3209713913" at bounding box center [74, 278] width 112 height 34
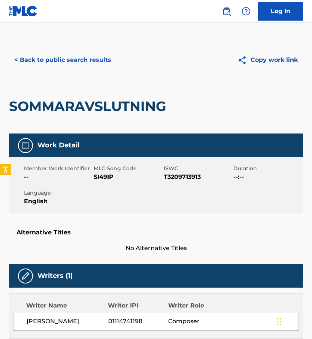
click at [40, 318] on span "[PERSON_NAME]" at bounding box center [68, 321] width 82 height 9
click at [76, 45] on div "< Back to public search results Copy work link" at bounding box center [156, 59] width 294 height 37
click at [76, 62] on button "< Back to public search results" at bounding box center [63, 60] width 108 height 19
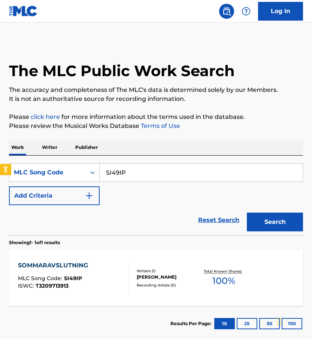
click at [115, 162] on div "SearchWithCriteria3caaee48-5bfb-48b4-ba5c-7ef4a26b6615 MLC Song Code SI49IP Add…" at bounding box center [156, 195] width 294 height 79
click at [119, 186] on div "SearchWithCriteria3caaee48-5bfb-48b4-ba5c-7ef4a26b6615 MLC Song Code SI49IP Add…" at bounding box center [156, 184] width 294 height 42
click at [120, 180] on input "SI49IP" at bounding box center [201, 172] width 203 height 18
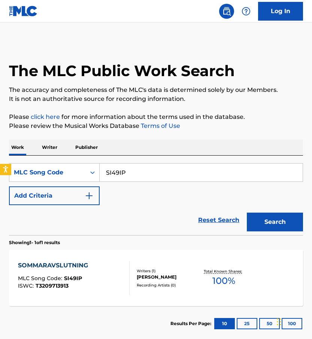
paste input "J1ZN0"
type input "SJ1ZN0"
click at [247, 213] on button "Search" at bounding box center [275, 222] width 56 height 19
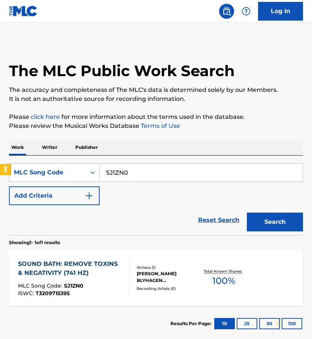
click at [138, 283] on div "[PERSON_NAME] BLYHAGEN [PERSON_NAME]" at bounding box center [168, 276] width 63 height 13
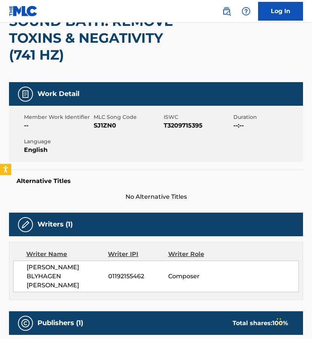
scroll to position [87, 0]
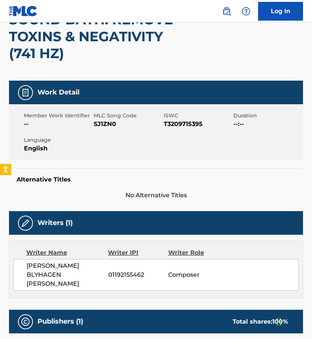
click at [80, 276] on span "[PERSON_NAME] BLYHAGEN [PERSON_NAME]" at bounding box center [68, 274] width 82 height 27
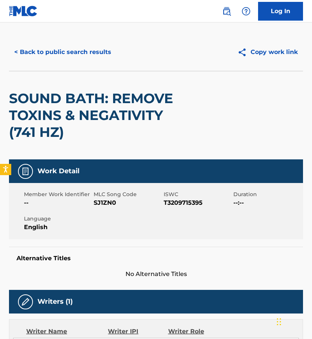
scroll to position [0, 0]
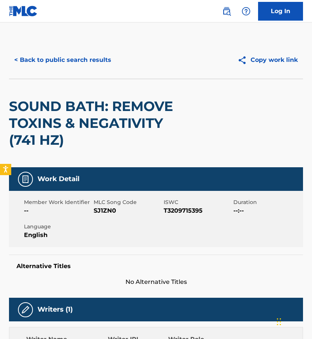
click at [66, 48] on div "< Back to public search results Copy work link" at bounding box center [156, 59] width 294 height 37
click at [64, 62] on button "< Back to public search results" at bounding box center [63, 60] width 108 height 19
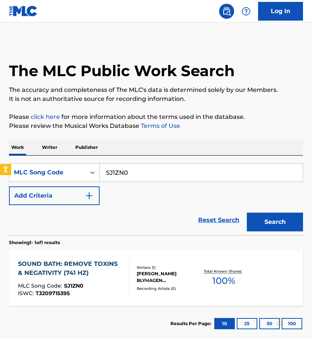
click at [145, 174] on input "SJ1ZN0" at bounding box center [201, 172] width 203 height 18
paste input "I03I8"
type input "SI03I8"
click at [247, 213] on button "Search" at bounding box center [275, 222] width 56 height 19
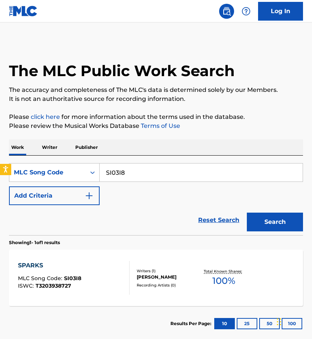
click at [135, 265] on div "SPARKS MLC Song Code : SI03I8 ISWC : T3203938727 Writers ( 1 ) [PERSON_NAME] Re…" at bounding box center [156, 278] width 294 height 56
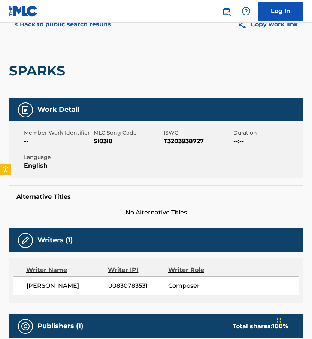
scroll to position [51, 0]
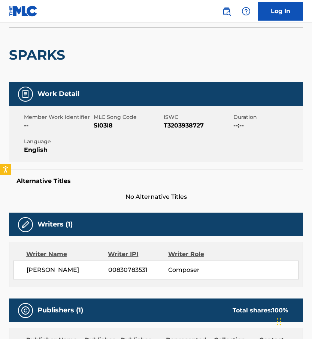
click at [75, 271] on span "[PERSON_NAME]" at bounding box center [68, 269] width 82 height 9
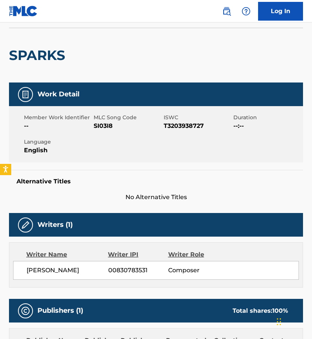
scroll to position [0, 0]
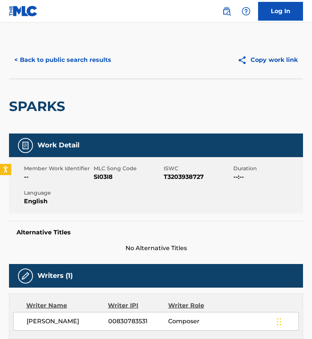
click at [46, 72] on div "< Back to public search results Copy work link" at bounding box center [156, 59] width 294 height 37
click at [46, 60] on button "< Back to public search results" at bounding box center [63, 60] width 108 height 19
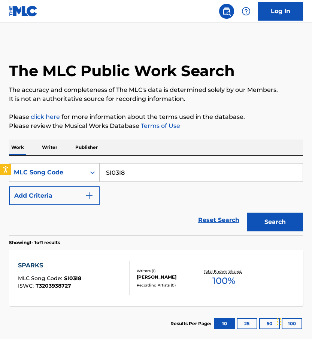
click at [162, 147] on div "Work Writer Publisher" at bounding box center [156, 147] width 294 height 16
click at [148, 173] on input "SI03I8" at bounding box center [201, 172] width 203 height 18
paste input "68C5F"
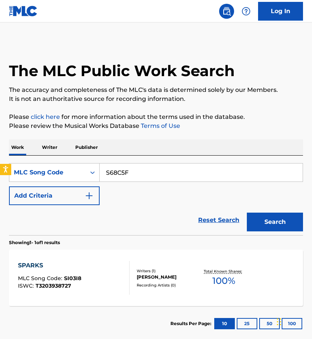
type input "S68C5F"
click at [247, 213] on button "Search" at bounding box center [275, 222] width 56 height 19
click at [117, 293] on div "STARS MLC Song Code : S68C5F ISWC : T3262514585" at bounding box center [74, 278] width 112 height 34
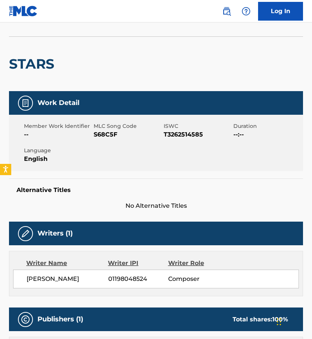
scroll to position [43, 0]
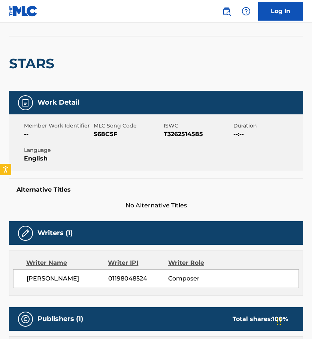
click at [44, 285] on div "[PERSON_NAME] 01198048524 Composer" at bounding box center [156, 278] width 286 height 19
click at [44, 280] on span "[PERSON_NAME]" at bounding box center [68, 278] width 82 height 9
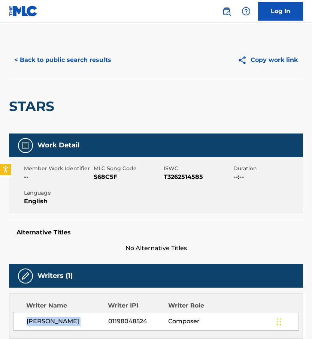
click at [60, 68] on button "< Back to public search results" at bounding box center [63, 60] width 108 height 19
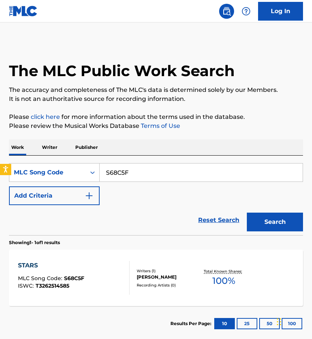
click at [133, 179] on input "S68C5F" at bounding box center [201, 172] width 203 height 18
paste input "I64MO"
type input "SI64MO"
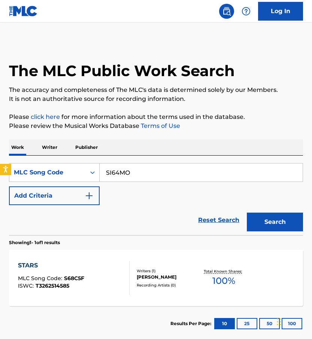
click at [247, 213] on button "Search" at bounding box center [275, 222] width 56 height 19
click at [70, 286] on div "ISWC : T3209715771" at bounding box center [52, 286] width 68 height 6
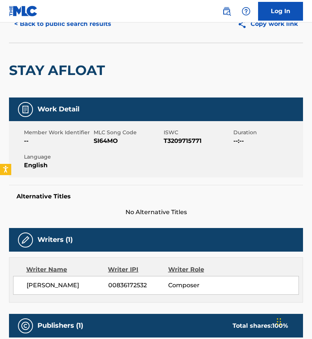
scroll to position [54, 0]
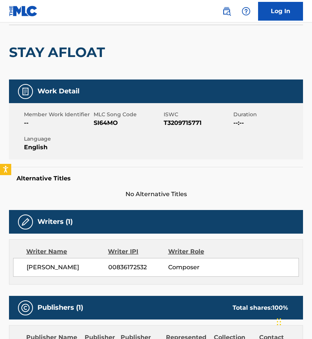
click at [43, 272] on div "[PERSON_NAME] 00836172532 Composer" at bounding box center [156, 267] width 286 height 19
click at [43, 271] on span "[PERSON_NAME]" at bounding box center [68, 267] width 82 height 9
click at [43, 270] on span "[PERSON_NAME]" at bounding box center [68, 267] width 82 height 9
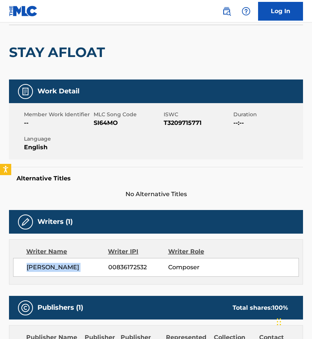
click at [43, 270] on span "[PERSON_NAME]" at bounding box center [68, 267] width 82 height 9
click at [45, 268] on span "[PERSON_NAME]" at bounding box center [68, 267] width 82 height 9
click at [45, 267] on span "[PERSON_NAME]" at bounding box center [68, 267] width 82 height 9
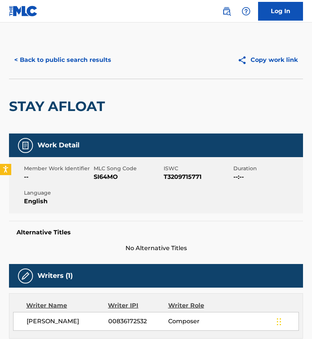
click at [90, 51] on div "< Back to public search results Copy work link" at bounding box center [156, 59] width 294 height 37
click at [88, 57] on button "< Back to public search results" at bounding box center [63, 60] width 108 height 19
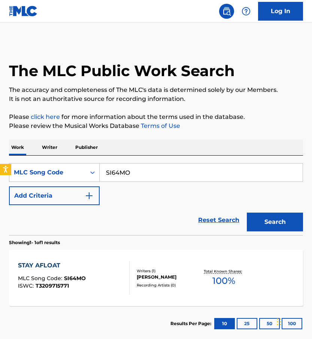
click at [116, 165] on input "SI64MO" at bounding box center [201, 172] width 203 height 18
paste input "471XW"
type input "S471XW"
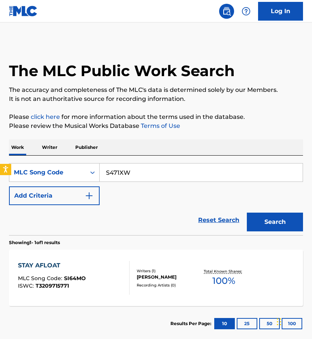
click at [247, 213] on button "Search" at bounding box center [275, 222] width 56 height 19
click at [146, 261] on div "STAY CALM MLC Song Code : S471XW ISWC : T3231320411 Writers ( 1 ) [PERSON_NAME]…" at bounding box center [156, 278] width 294 height 56
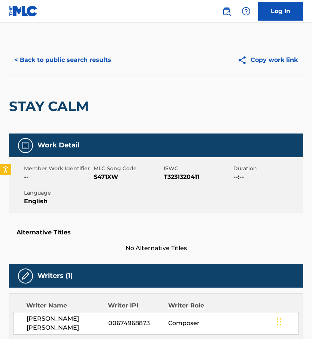
click at [79, 318] on span "[PERSON_NAME] [PERSON_NAME]" at bounding box center [68, 323] width 82 height 18
click at [91, 47] on div "< Back to public search results Copy work link" at bounding box center [156, 59] width 294 height 37
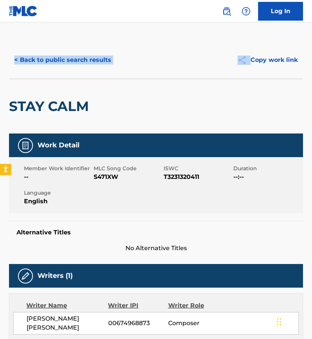
click at [91, 47] on div "< Back to public search results Copy work link" at bounding box center [156, 59] width 294 height 37
click at [93, 54] on button "< Back to public search results" at bounding box center [63, 60] width 108 height 19
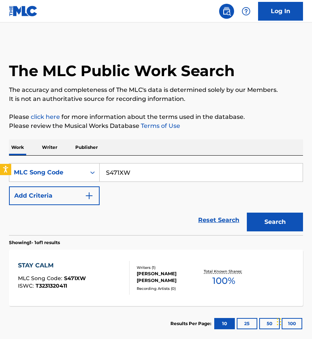
click at [133, 174] on input "S471XW" at bounding box center [201, 172] width 203 height 18
paste input "I3ZVA"
type input "SI3ZVA"
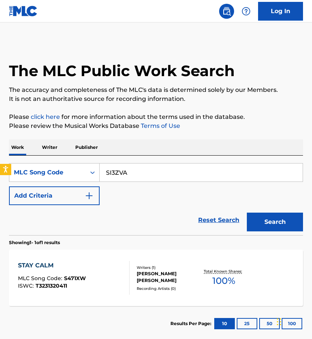
click at [247, 213] on button "Search" at bounding box center [275, 222] width 56 height 19
click at [102, 282] on div "STRESSED OUT MLC Song Code : SI3ZVA ISWC : T3203937973" at bounding box center [74, 278] width 112 height 34
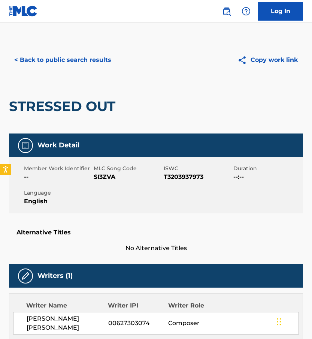
scroll to position [27, 0]
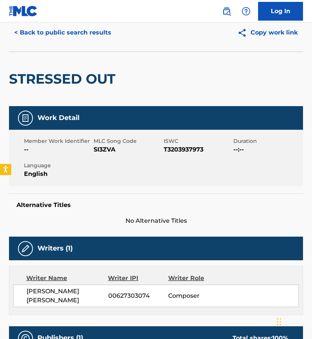
click at [53, 296] on span "[PERSON_NAME] [PERSON_NAME]" at bounding box center [68, 296] width 82 height 18
click at [88, 37] on button "< Back to public search results" at bounding box center [63, 32] width 108 height 19
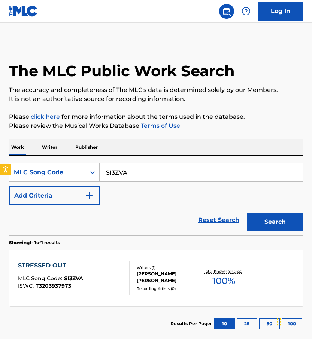
click at [121, 164] on input "SI3ZVA" at bounding box center [201, 172] width 203 height 18
click at [121, 165] on input "SI3ZVA" at bounding box center [201, 172] width 203 height 18
paste input "89TK6"
type input "S89TK6"
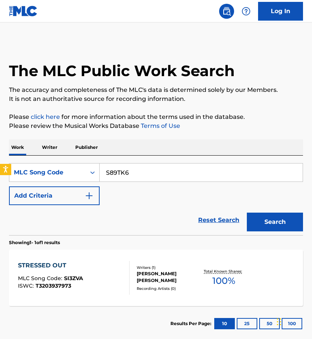
click at [247, 213] on button "Search" at bounding box center [275, 222] width 56 height 19
click at [89, 293] on div "SUN AND STAR MLC Song Code : S89TK6 ISWC : T3244799002" at bounding box center [74, 278] width 112 height 34
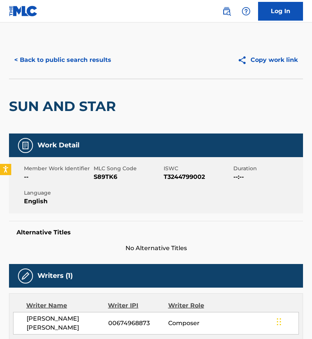
click at [57, 322] on span "[PERSON_NAME] [PERSON_NAME]" at bounding box center [68, 323] width 82 height 18
click at [87, 62] on button "< Back to public search results" at bounding box center [63, 60] width 108 height 19
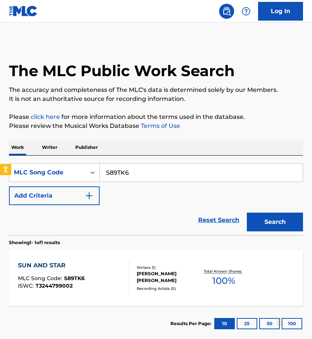
click at [128, 169] on input "S89TK6" at bounding box center [201, 172] width 203 height 18
paste input "J0EXS"
type input "SJ0EXS"
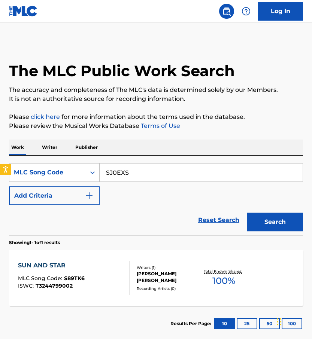
click at [247, 213] on button "Search" at bounding box center [275, 222] width 56 height 19
click at [119, 283] on div "SUNFLOWER SPEED MLC Song Code : SJ0EXS ISWC : T3209714643" at bounding box center [74, 278] width 112 height 34
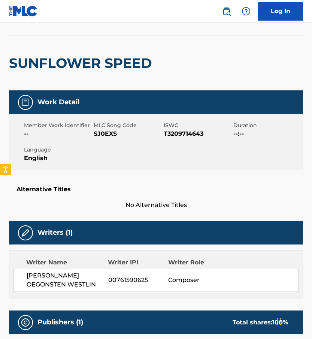
scroll to position [44, 0]
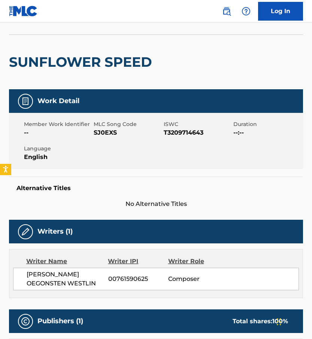
click at [55, 284] on span "[PERSON_NAME] OEGONSTEN WESTLIN" at bounding box center [68, 279] width 82 height 18
click at [105, 40] on div "SUNFLOWER SPEED" at bounding box center [82, 62] width 147 height 54
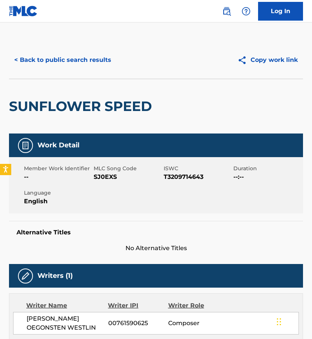
click at [63, 65] on button "< Back to public search results" at bounding box center [63, 60] width 108 height 19
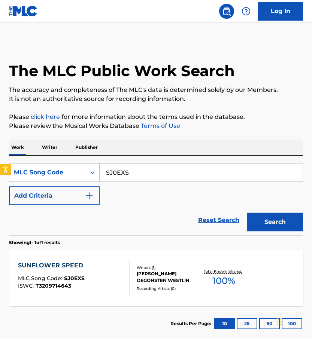
click at [118, 171] on input "SJ0EXS" at bounding box center [201, 172] width 203 height 18
click at [118, 172] on input "SJ0EXS" at bounding box center [201, 172] width 203 height 18
paste input "1ZTH"
type input "SJ1ZTH"
click at [247, 213] on button "Search" at bounding box center [275, 222] width 56 height 19
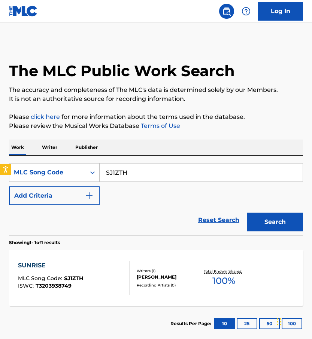
click at [88, 283] on div "SUNRISE MLC Song Code : SJ1ZTH ISWC : T3203938749" at bounding box center [74, 278] width 112 height 34
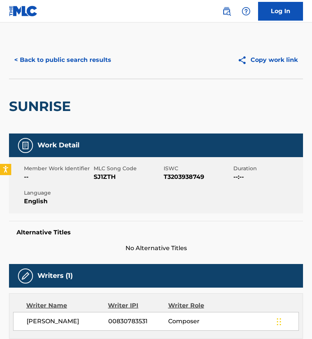
click at [52, 317] on span "[PERSON_NAME]" at bounding box center [68, 321] width 82 height 9
click at [86, 48] on div "< Back to public search results Copy work link" at bounding box center [156, 59] width 294 height 37
click at [86, 55] on button "< Back to public search results" at bounding box center [63, 60] width 108 height 19
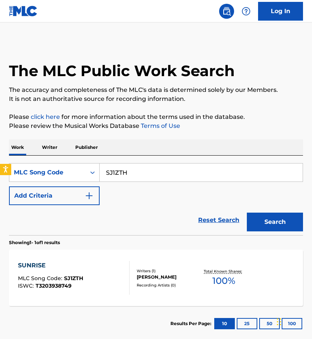
click at [123, 168] on input "SJ1ZTH" at bounding box center [201, 172] width 203 height 18
paste input "I7B2O"
type input "SI7B2O"
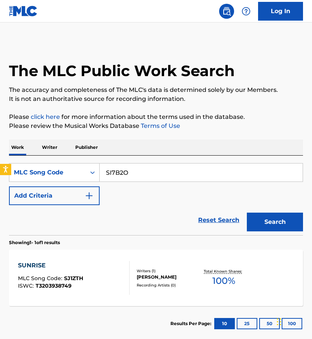
click at [247, 213] on button "Search" at bounding box center [275, 222] width 56 height 19
click at [103, 287] on div "SUNRISE FROM ABOVE MLC Song Code : SI7B2O ISWC : T3209715033" at bounding box center [74, 278] width 112 height 34
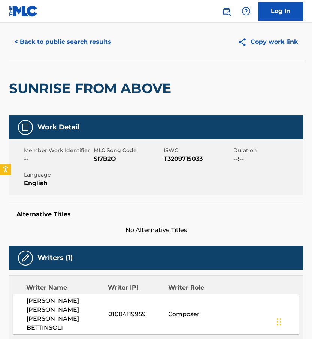
scroll to position [21, 0]
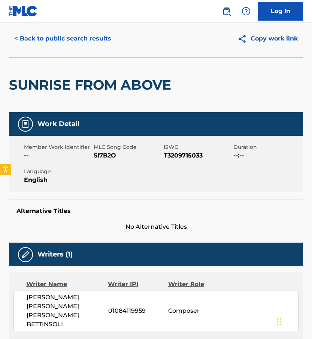
click at [61, 297] on span "[PERSON_NAME] [PERSON_NAME] [PERSON_NAME] BETTINSOLI" at bounding box center [68, 311] width 82 height 36
click at [60, 297] on span "[PERSON_NAME] [PERSON_NAME] [PERSON_NAME] BETTINSOLI" at bounding box center [68, 311] width 82 height 36
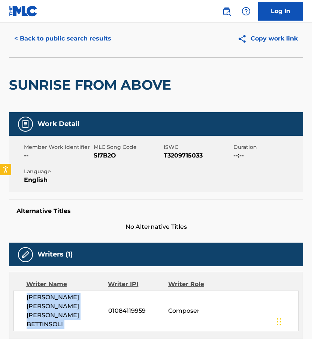
click at [60, 297] on span "[PERSON_NAME] [PERSON_NAME] [PERSON_NAME] BETTINSOLI" at bounding box center [68, 311] width 82 height 36
click at [96, 46] on button "< Back to public search results" at bounding box center [63, 38] width 108 height 19
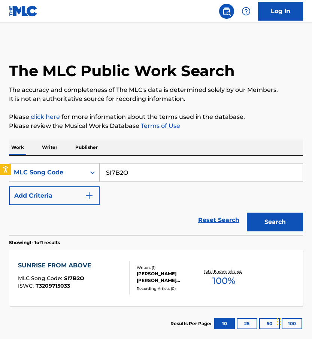
click at [134, 174] on input "SI7B2O" at bounding box center [201, 172] width 203 height 18
paste input "712DW"
type input "S712DW"
click at [247, 213] on button "Search" at bounding box center [275, 222] width 56 height 19
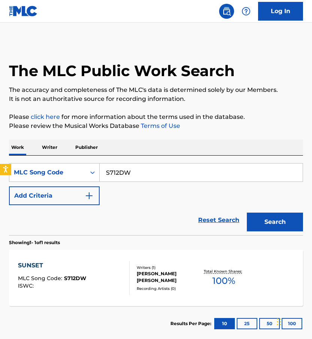
click at [98, 305] on div "SUNSET MLC Song Code : S712DW ISWC : Writers ( 1 ) [PERSON_NAME] [PERSON_NAME] …" at bounding box center [156, 278] width 294 height 56
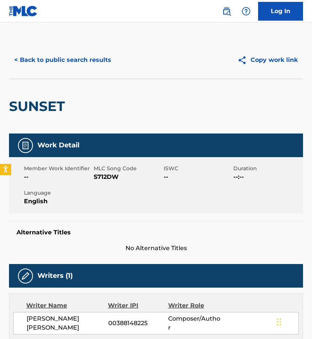
click at [70, 283] on div "Writers (1)" at bounding box center [156, 276] width 294 height 24
click at [42, 325] on span "[PERSON_NAME] [PERSON_NAME]" at bounding box center [68, 323] width 82 height 18
click at [80, 61] on button "< Back to public search results" at bounding box center [63, 60] width 108 height 19
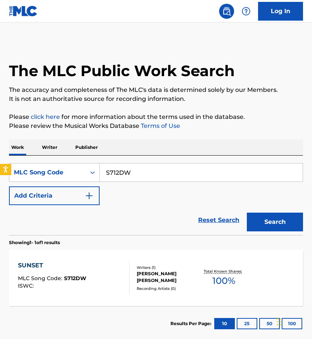
click at [135, 182] on div "SearchWithCriteria3caaee48-5bfb-48b4-ba5c-7ef4a26b6615 MLC Song Code S712DW Add…" at bounding box center [156, 184] width 294 height 42
click at [135, 178] on input "S712DW" at bounding box center [201, 172] width 203 height 18
paste input "I64HA"
type input "SI64HA"
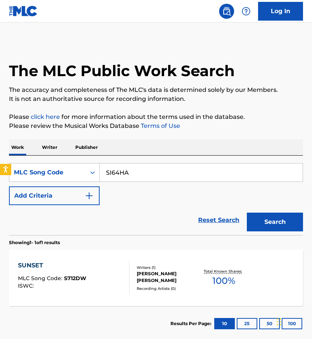
click at [247, 213] on button "Search" at bounding box center [275, 222] width 56 height 19
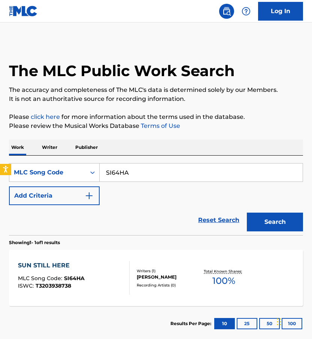
click at [73, 292] on div "SUN STILL HERE MLC Song Code : SI64HA ISWC : T3203938738" at bounding box center [51, 278] width 67 height 34
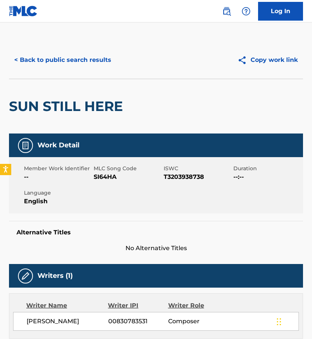
click at [78, 57] on button "< Back to public search results" at bounding box center [63, 60] width 108 height 19
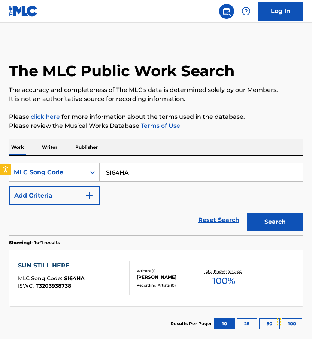
click at [122, 177] on input "SI64HA" at bounding box center [201, 172] width 203 height 18
paste input "69S3B"
type input "S69S3B"
click at [247, 213] on button "Search" at bounding box center [275, 222] width 56 height 19
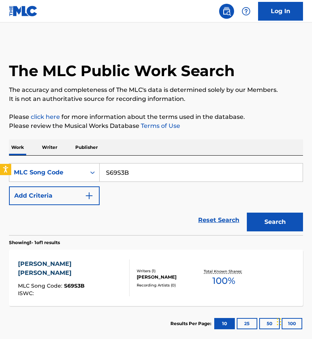
click at [105, 302] on div "[PERSON_NAME] [PERSON_NAME] MLC Song Code : S69S3B ISWC : Writers ( 1 ) [PERSON…" at bounding box center [156, 278] width 294 height 56
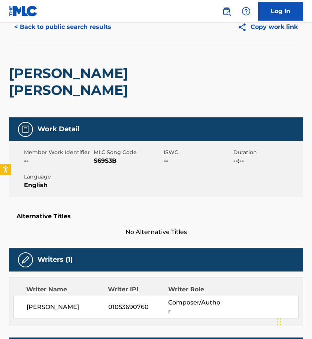
scroll to position [39, 0]
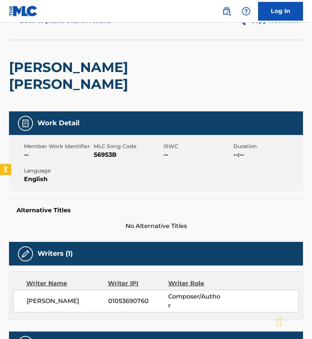
click at [36, 297] on span "[PERSON_NAME]" at bounding box center [68, 301] width 82 height 9
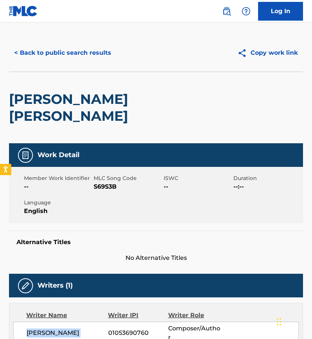
scroll to position [2, 0]
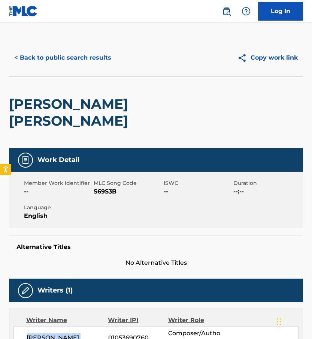
click at [73, 57] on button "< Back to public search results" at bounding box center [63, 57] width 108 height 19
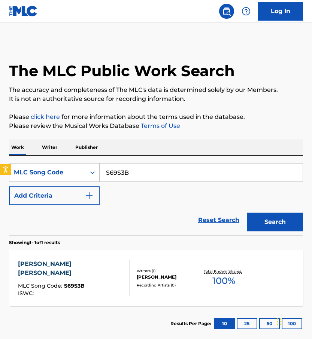
click at [118, 178] on input "S69S3B" at bounding box center [201, 172] width 203 height 18
paste input "I4EWE"
type input "SI4EWE"
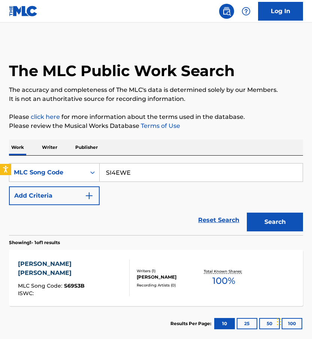
click at [247, 213] on button "Search" at bounding box center [275, 222] width 56 height 19
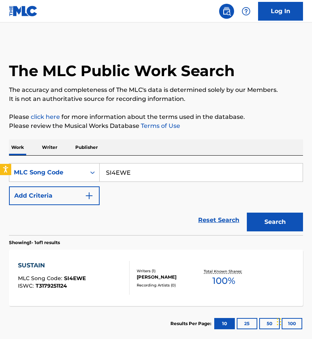
click at [80, 270] on div "SUSTAIN MLC Song Code : SI4EWE ISWC : T3179251124" at bounding box center [52, 278] width 68 height 34
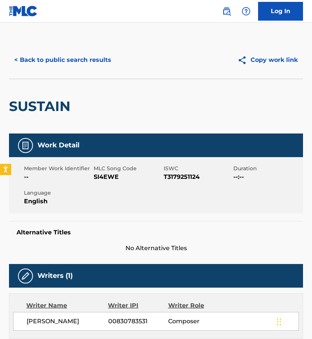
click at [69, 323] on span "[PERSON_NAME]" at bounding box center [68, 321] width 82 height 9
click at [53, 54] on button "< Back to public search results" at bounding box center [63, 60] width 108 height 19
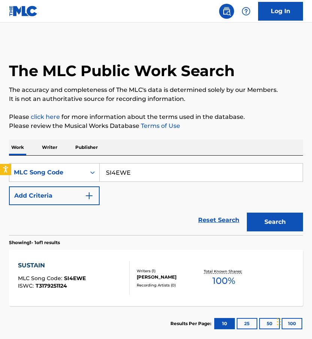
click at [117, 184] on div "SearchWithCriteria3caaee48-5bfb-48b4-ba5c-7ef4a26b6615 MLC Song Code SI4EWE Add…" at bounding box center [156, 184] width 294 height 42
click at [117, 177] on input "SI4EWE" at bounding box center [201, 172] width 203 height 18
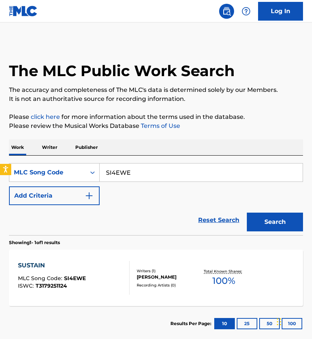
click at [117, 177] on input "SI4EWE" at bounding box center [201, 172] width 203 height 18
paste input "96SRU"
type input "S96SRU"
click at [247, 213] on button "Search" at bounding box center [275, 222] width 56 height 19
click at [103, 291] on div "SWEETHEART MLC Song Code : S96SRU ISWC : T3241616611" at bounding box center [74, 278] width 112 height 34
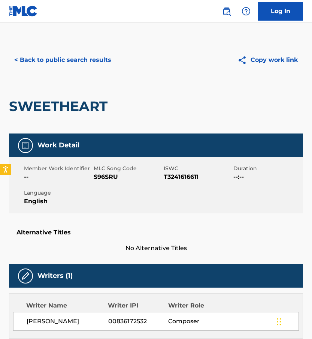
click at [60, 322] on span "[PERSON_NAME]" at bounding box center [68, 321] width 82 height 9
click at [70, 60] on button "< Back to public search results" at bounding box center [63, 60] width 108 height 19
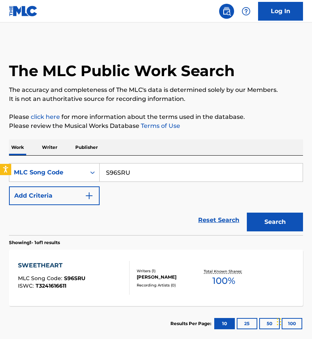
click at [163, 168] on input "S96SRU" at bounding box center [201, 172] width 203 height 18
paste input "TC0TEA"
type input "TC0TEA"
click at [247, 213] on button "Search" at bounding box center [275, 222] width 56 height 19
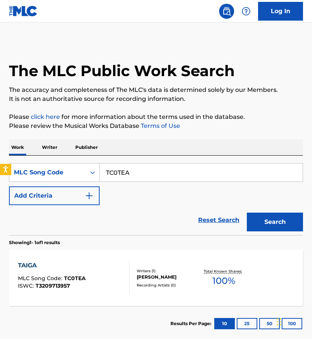
click at [78, 292] on div "TAIGA MLC Song Code : TC0TEA ISWC : T3209713957" at bounding box center [52, 278] width 68 height 34
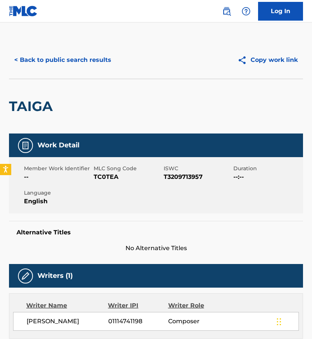
click at [58, 322] on span "[PERSON_NAME]" at bounding box center [68, 321] width 82 height 9
click at [73, 68] on button "< Back to public search results" at bounding box center [63, 60] width 108 height 19
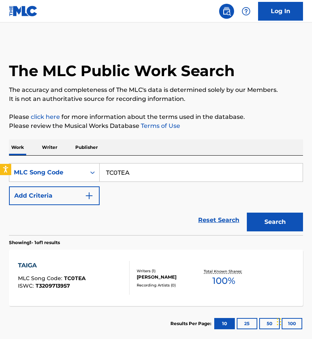
click at [135, 177] on input "TC0TEA" at bounding box center [201, 172] width 203 height 18
click at [135, 176] on input "TC0TEA" at bounding box center [201, 172] width 203 height 18
paste input "507D"
type input "T507DA"
click at [247, 213] on button "Search" at bounding box center [275, 222] width 56 height 19
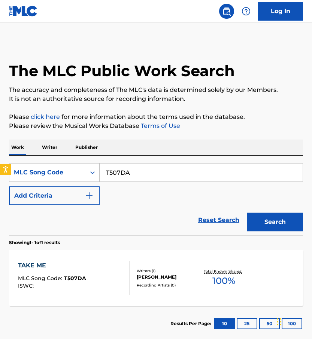
click at [85, 291] on div "TAKE ME MLC Song Code : T507DA ISWC :" at bounding box center [74, 278] width 112 height 34
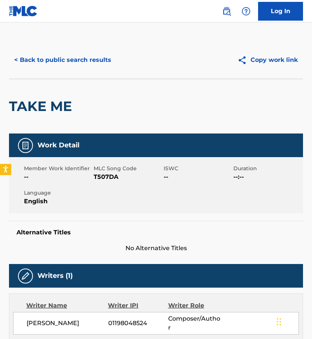
click at [41, 315] on div "[PERSON_NAME] 01198048524 Composer/Author" at bounding box center [156, 323] width 286 height 22
click at [41, 319] on span "[PERSON_NAME]" at bounding box center [68, 323] width 82 height 9
click at [48, 319] on span "[PERSON_NAME]" at bounding box center [68, 323] width 82 height 9
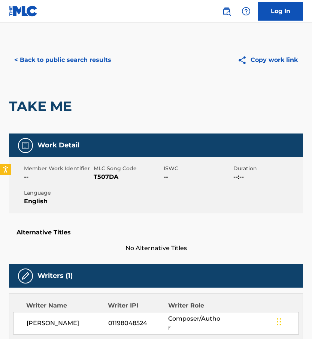
click at [48, 319] on span "[PERSON_NAME]" at bounding box center [68, 323] width 82 height 9
click at [67, 57] on button "< Back to public search results" at bounding box center [63, 60] width 108 height 19
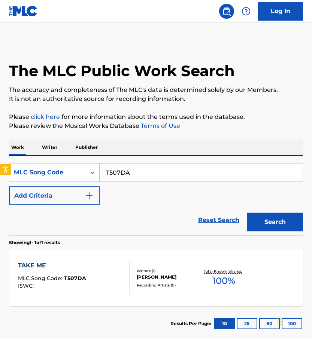
click at [115, 184] on div "SearchWithCriteria3caaee48-5bfb-48b4-ba5c-7ef4a26b6615 MLC Song Code T507DA Add…" at bounding box center [156, 184] width 294 height 42
click at [120, 172] on input "T507DA" at bounding box center [201, 172] width 203 height 18
paste input "C1FMW"
type input "TC1FMW"
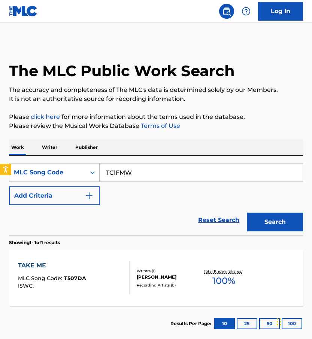
click at [247, 213] on button "Search" at bounding box center [275, 222] width 56 height 19
click at [97, 289] on div "TALGOXE MLC Song Code : TC1FMW ISWC : T3209714007" at bounding box center [74, 278] width 112 height 34
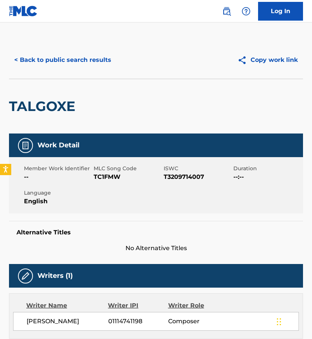
click at [37, 323] on span "[PERSON_NAME]" at bounding box center [68, 321] width 82 height 9
click at [37, 324] on span "[PERSON_NAME]" at bounding box center [68, 321] width 82 height 9
click at [55, 61] on button "< Back to public search results" at bounding box center [63, 60] width 108 height 19
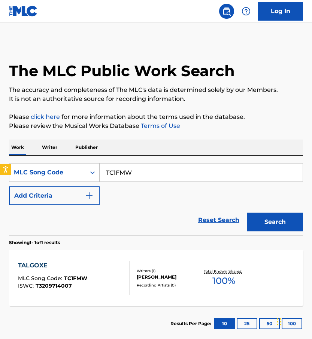
click at [127, 176] on input "TC1FMW" at bounding box center [201, 172] width 203 height 18
paste input "W80CP"
type input "TW80CP"
click at [247, 213] on button "Search" at bounding box center [275, 222] width 56 height 19
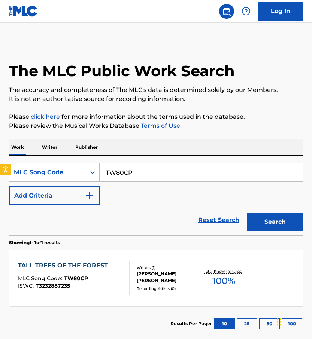
click at [67, 288] on span "T3232887235" at bounding box center [53, 285] width 34 height 7
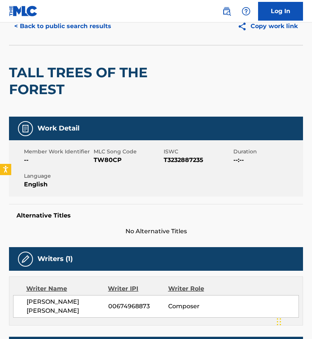
scroll to position [45, 0]
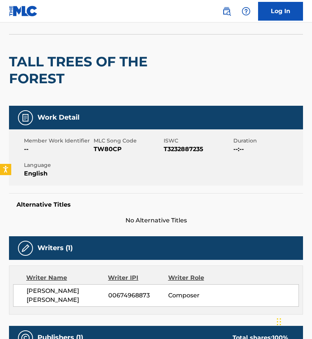
click at [51, 292] on span "[PERSON_NAME] [PERSON_NAME]" at bounding box center [68, 295] width 82 height 18
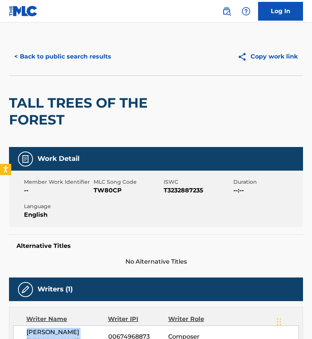
scroll to position [0, 0]
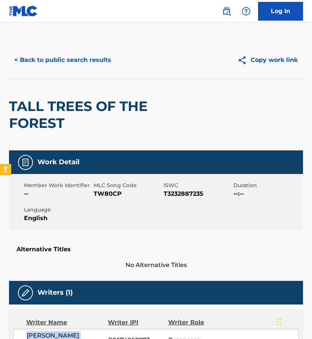
click at [64, 68] on button "< Back to public search results" at bounding box center [63, 60] width 108 height 19
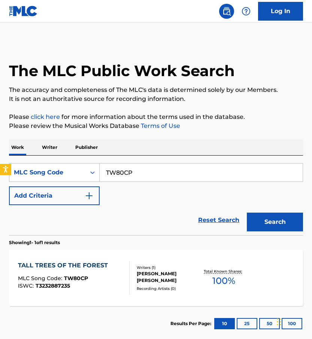
click at [119, 175] on input "TW80CP" at bounding box center [201, 172] width 203 height 18
paste input "C0LO9"
type input "TC0LO9"
click at [247, 213] on button "Search" at bounding box center [275, 222] width 56 height 19
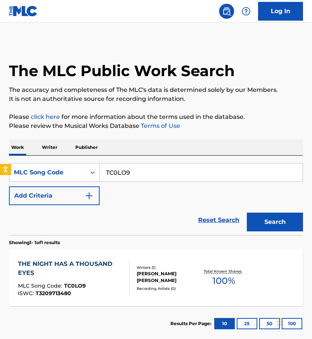
click at [108, 300] on div "THE NIGHT HAS A THOUSAND EYES MLC Song Code : TC0LO9 ISWC : T3209713480 Writers…" at bounding box center [156, 278] width 294 height 56
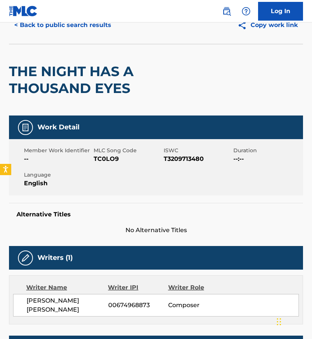
scroll to position [34, 0]
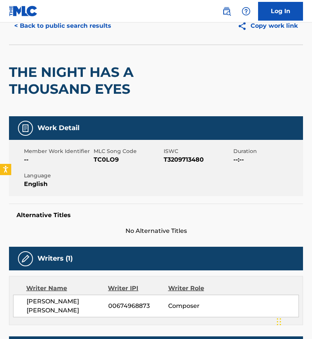
click at [76, 304] on span "[PERSON_NAME] [PERSON_NAME]" at bounding box center [68, 306] width 82 height 18
click at [90, 27] on button "< Back to public search results" at bounding box center [63, 25] width 108 height 19
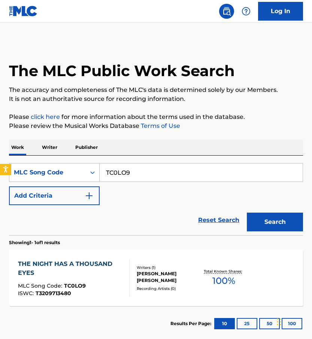
click at [135, 177] on input "TC0LO9" at bounding box center [201, 172] width 203 height 18
paste input "51D0V"
type input "T51D0V"
click at [247, 213] on button "Search" at bounding box center [275, 222] width 56 height 19
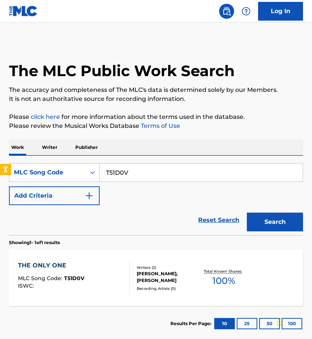
click at [99, 287] on div "THE ONLY ONE MLC Song Code : T51D0V ISWC :" at bounding box center [74, 278] width 112 height 34
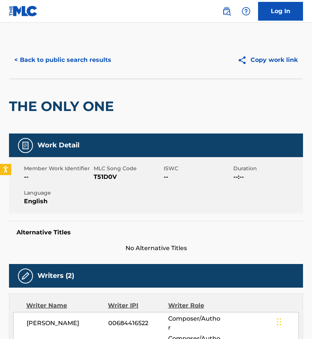
click at [72, 63] on button "< Back to public search results" at bounding box center [63, 60] width 108 height 19
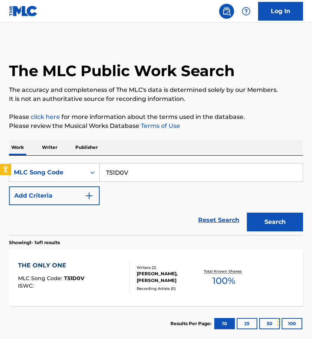
click at [125, 174] on input "T51D0V" at bounding box center [201, 172] width 203 height 18
paste input "B9C2M"
type input "TB9C2M"
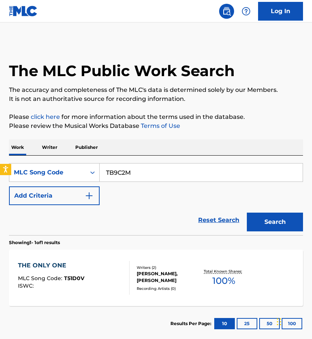
click at [247, 213] on button "Search" at bounding box center [275, 222] width 56 height 19
click at [104, 285] on div "THE TREE THAT LIVED MLC Song Code : TB9C2M ISWC : T3209713424" at bounding box center [74, 278] width 112 height 34
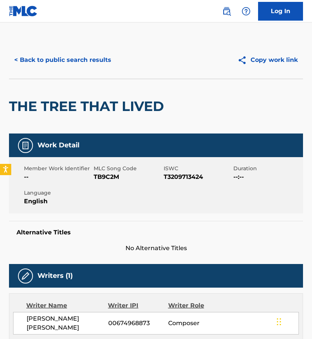
click at [73, 313] on div "[PERSON_NAME] [PERSON_NAME] 00674968873 Composer" at bounding box center [156, 323] width 286 height 22
click at [73, 315] on div "[PERSON_NAME] [PERSON_NAME] 00674968873 Composer" at bounding box center [156, 323] width 286 height 22
click at [73, 320] on span "[PERSON_NAME] [PERSON_NAME]" at bounding box center [68, 323] width 82 height 18
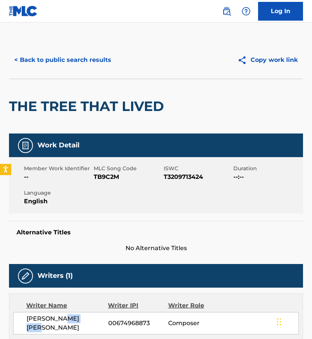
click at [73, 321] on span "[PERSON_NAME] [PERSON_NAME]" at bounding box center [68, 323] width 82 height 18
click at [90, 46] on div "< Back to public search results Copy work link" at bounding box center [156, 59] width 294 height 37
click at [90, 52] on button "< Back to public search results" at bounding box center [63, 60] width 108 height 19
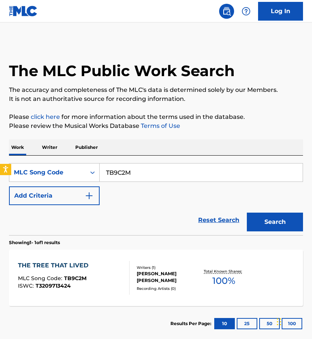
click at [148, 174] on input "TB9C2M" at bounding box center [201, 172] width 203 height 18
paste input "KFG"
type input "TB9KFG"
click at [247, 213] on button "Search" at bounding box center [275, 222] width 56 height 19
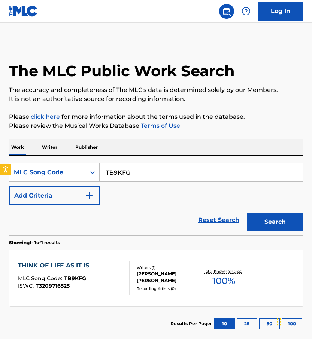
click at [177, 270] on div "Writers ( 1 )" at bounding box center [168, 268] width 63 height 6
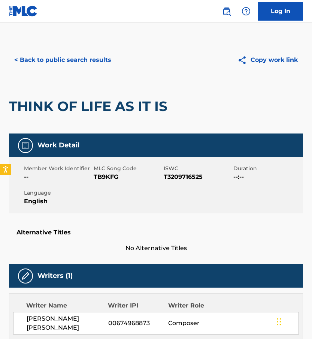
click at [81, 319] on span "[PERSON_NAME] [PERSON_NAME]" at bounding box center [68, 323] width 82 height 18
click at [81, 320] on span "[PERSON_NAME] [PERSON_NAME]" at bounding box center [68, 323] width 82 height 18
